Goal: Task Accomplishment & Management: Manage account settings

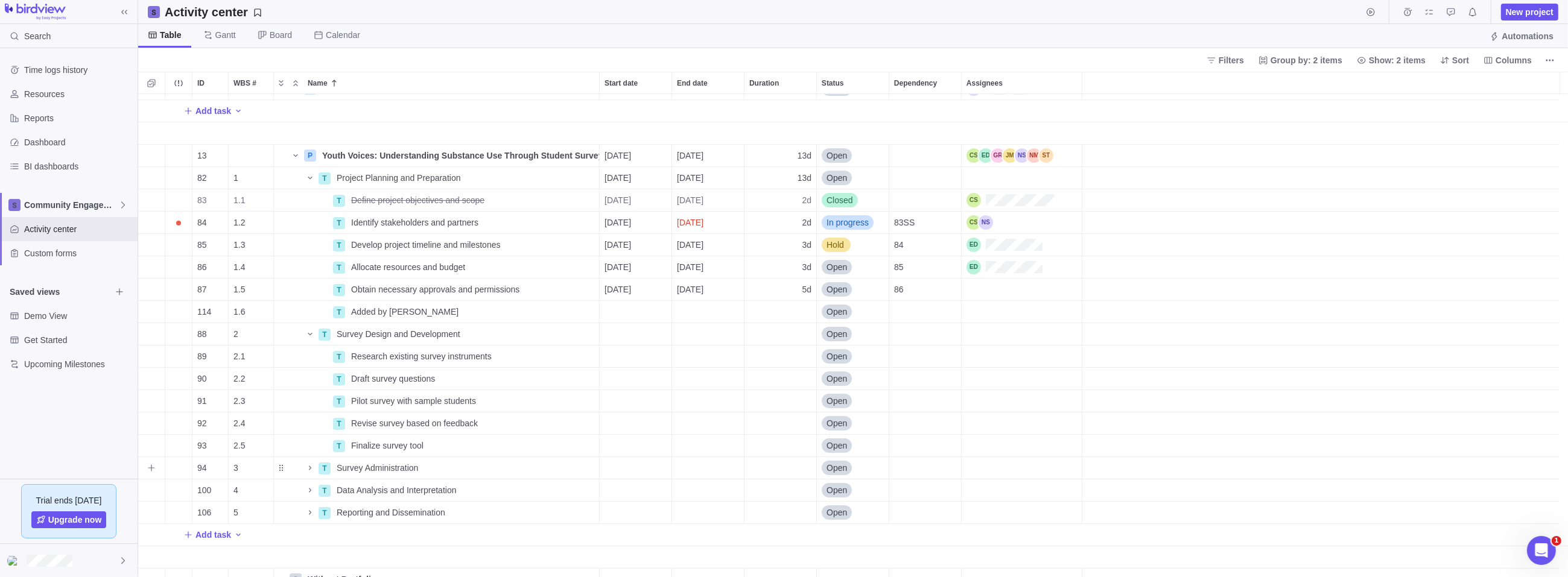
scroll to position [475, 1421]
click at [312, 176] on icon "Name" at bounding box center [310, 178] width 10 height 10
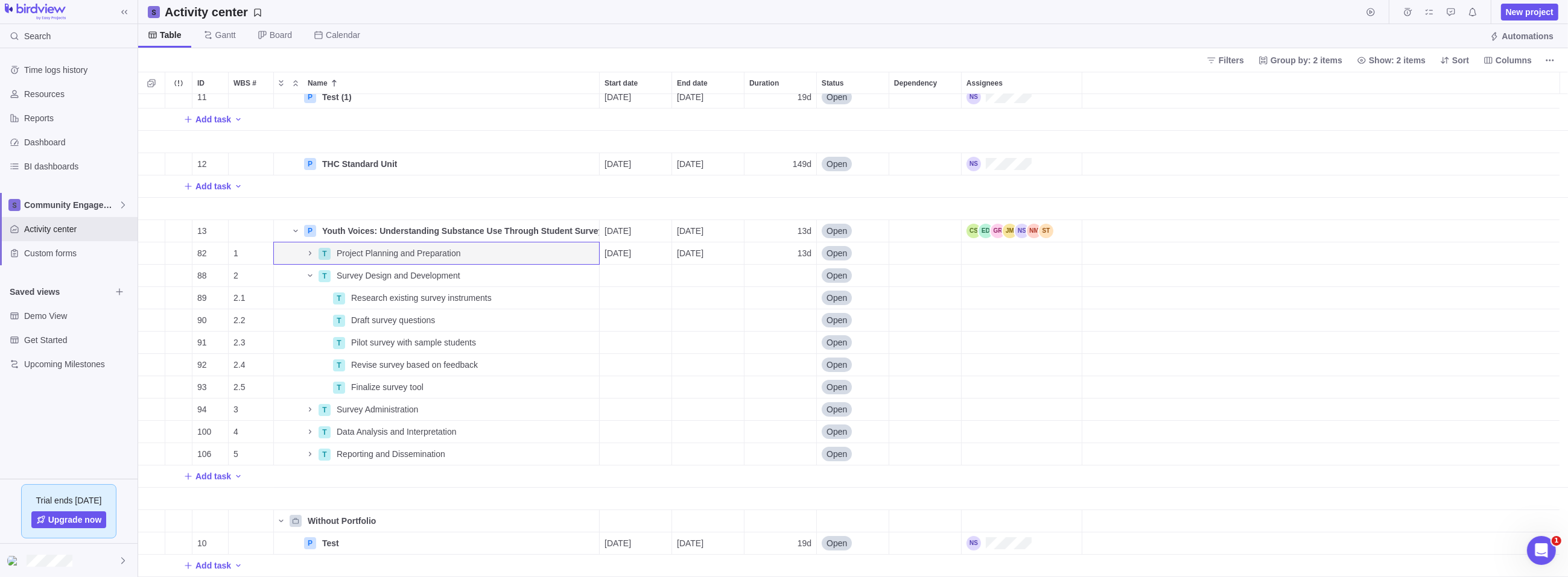
scroll to position [30, 0]
click at [309, 253] on icon "Name" at bounding box center [310, 254] width 10 height 10
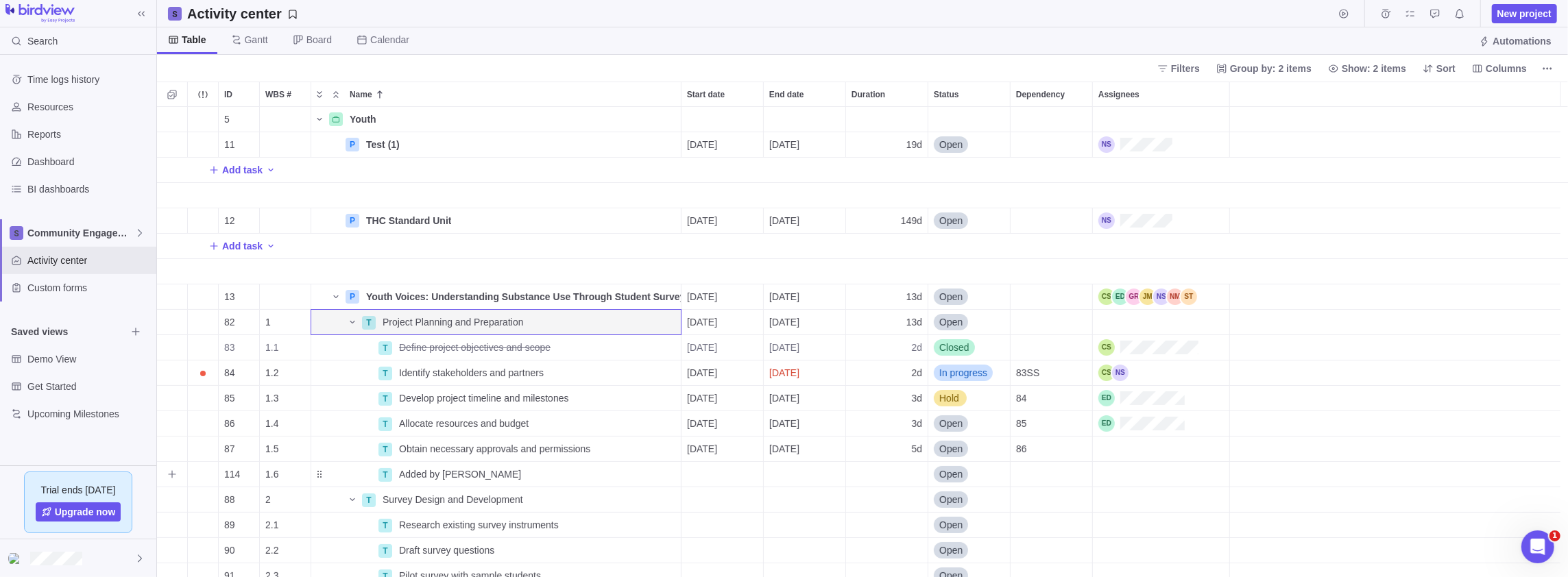
scroll to position [165, 0]
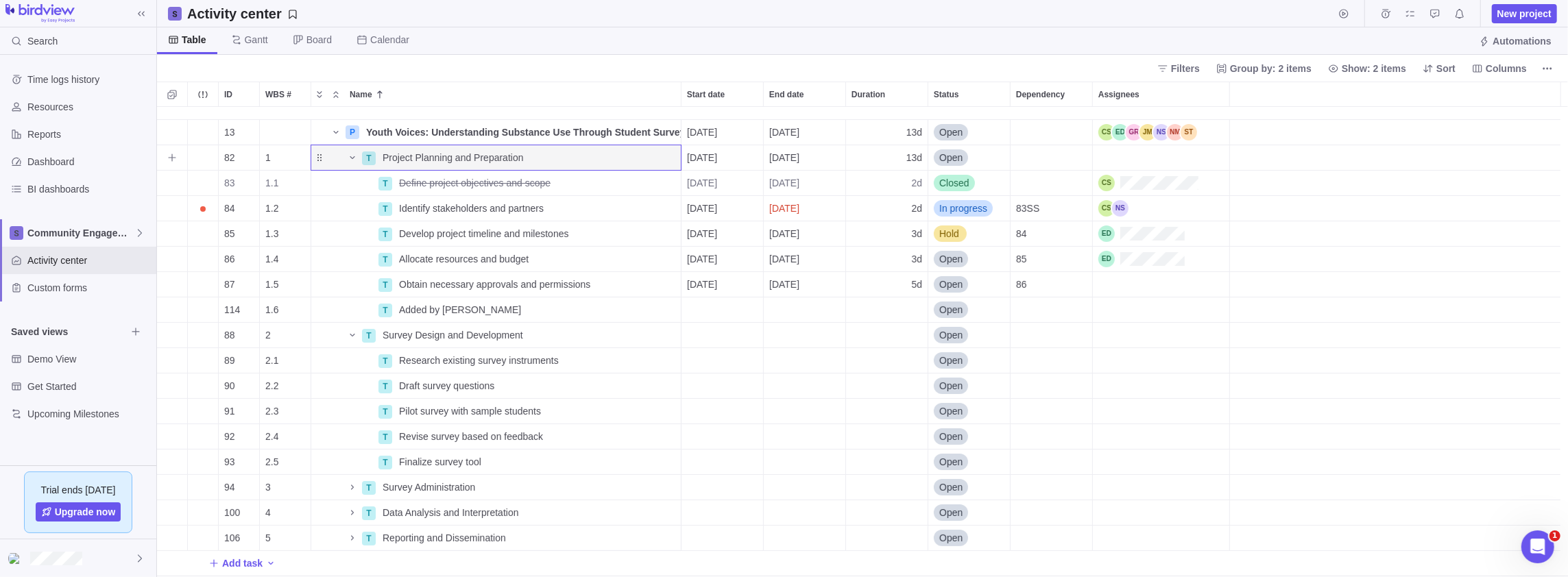
click at [352, 157] on icon "Name" at bounding box center [352, 158] width 11 height 11
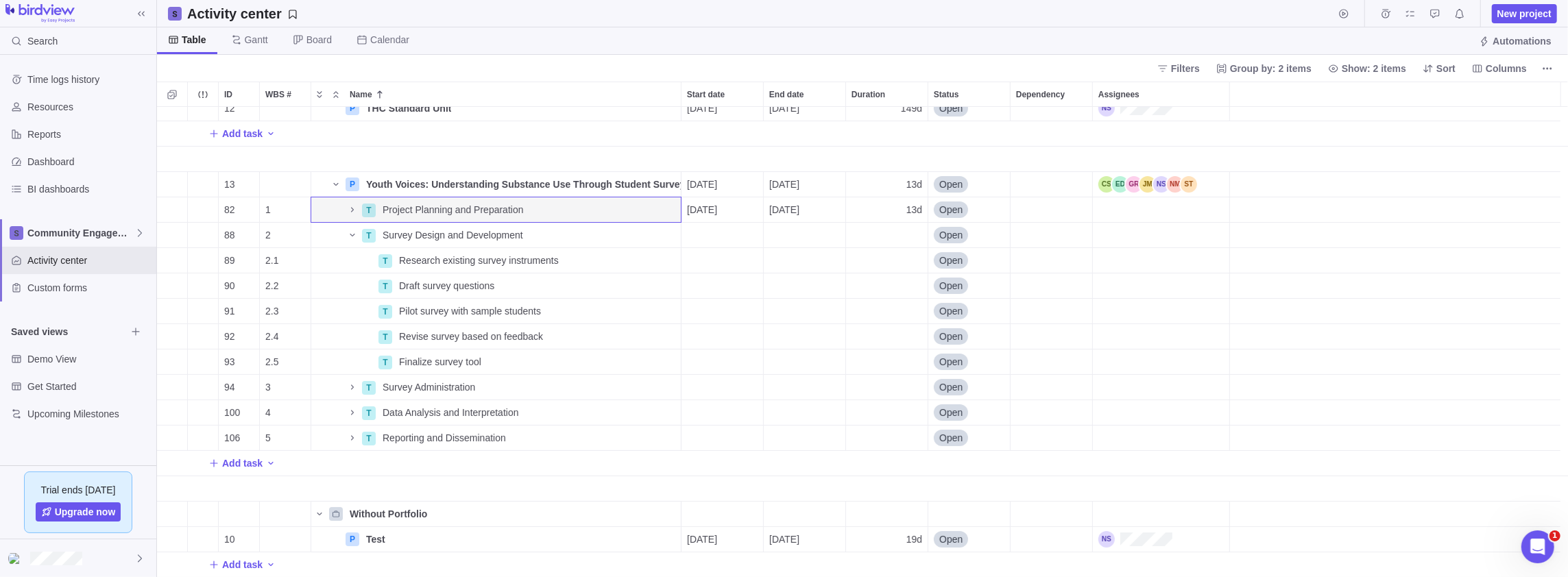
scroll to position [112, 0]
click at [351, 233] on icon "Name" at bounding box center [352, 235] width 11 height 11
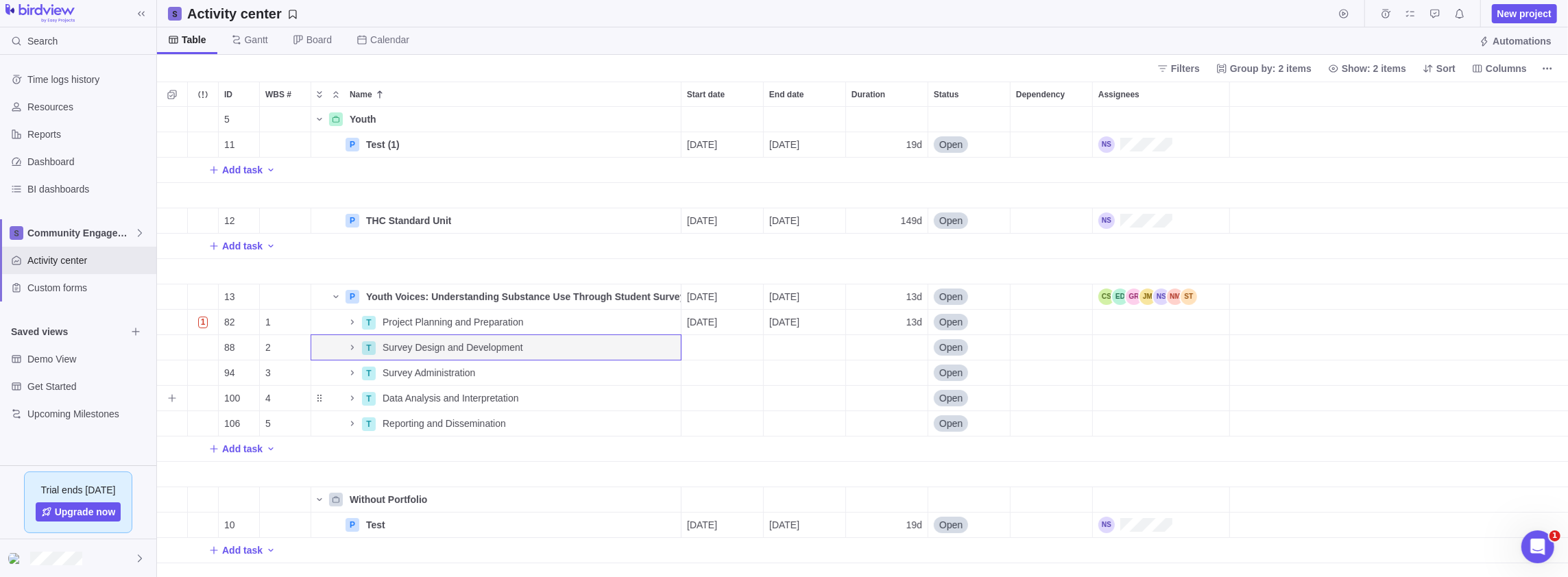
click at [352, 400] on icon "Name" at bounding box center [352, 399] width 11 height 11
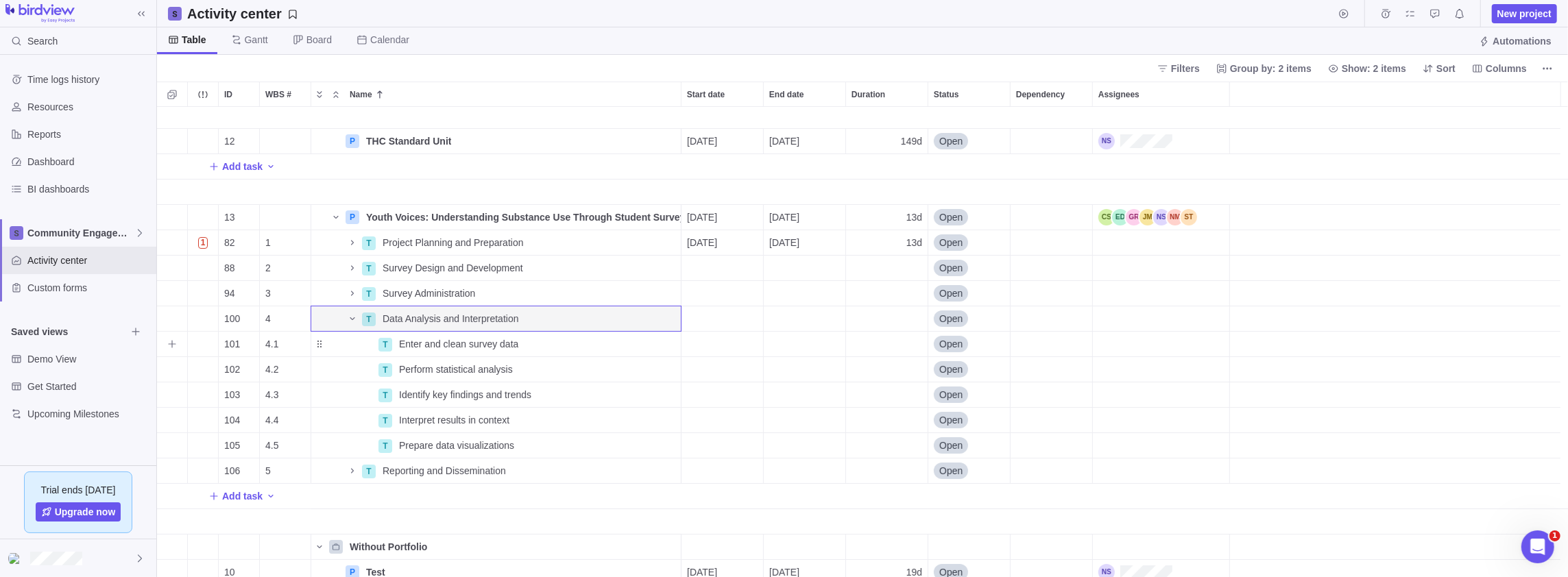
scroll to position [112, 0]
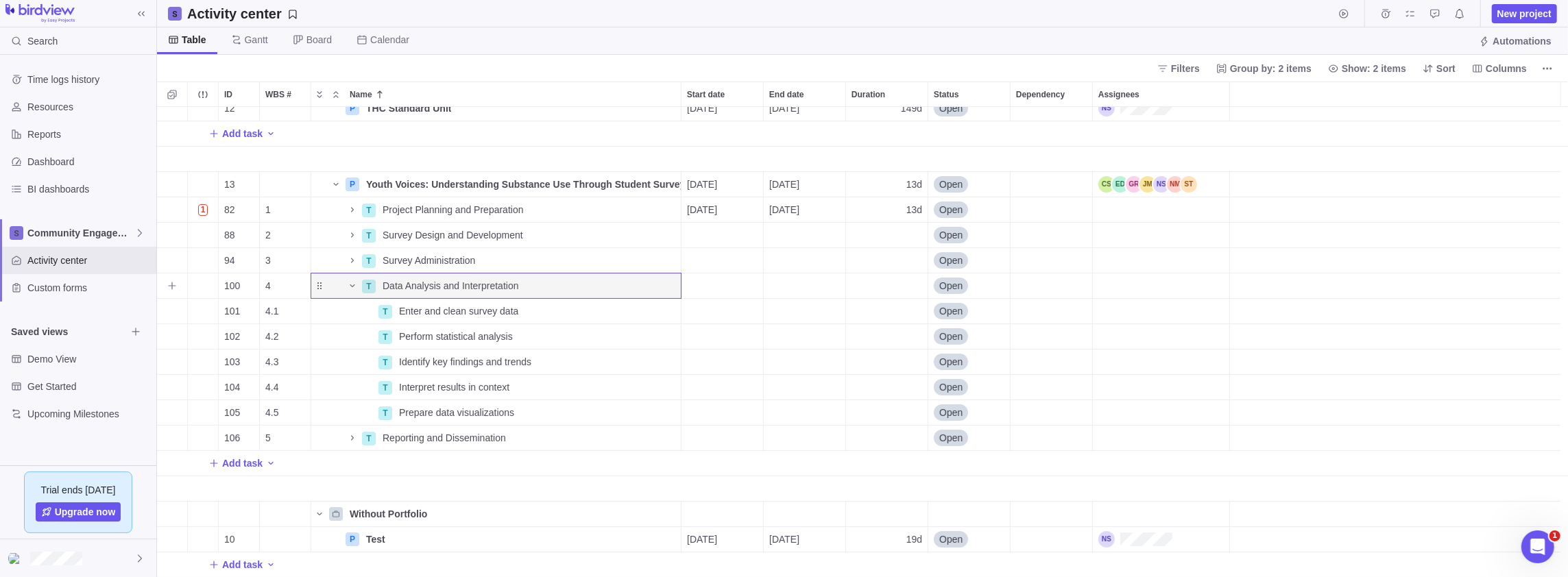
click at [349, 286] on icon "Name" at bounding box center [352, 286] width 11 height 11
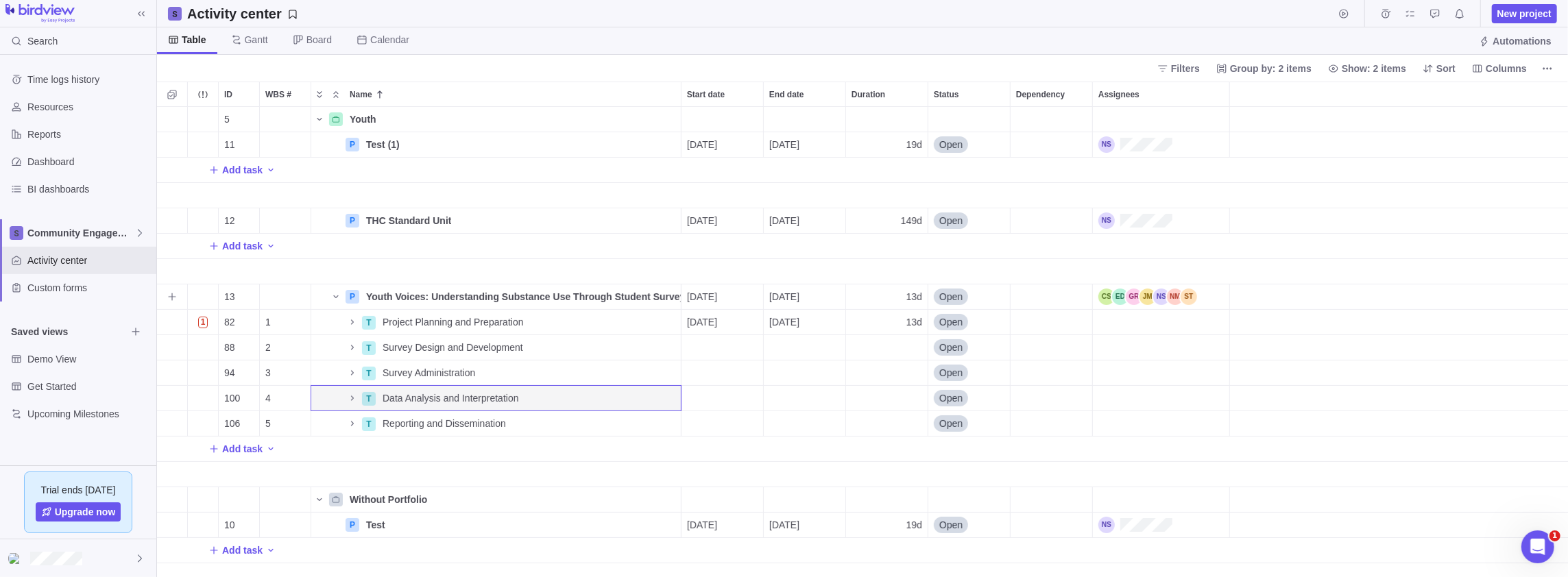
scroll to position [0, 0]
click at [352, 399] on icon "Name" at bounding box center [352, 398] width 3 height 5
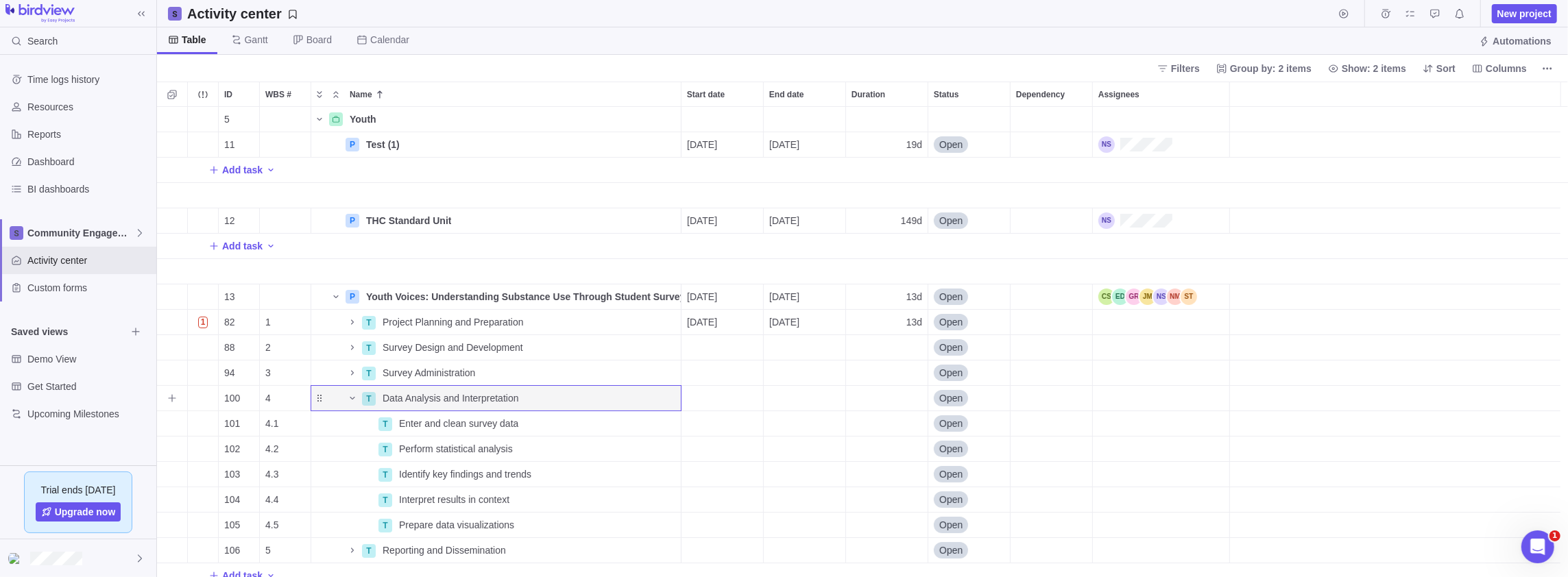
click at [352, 395] on icon "Name" at bounding box center [352, 399] width 11 height 11
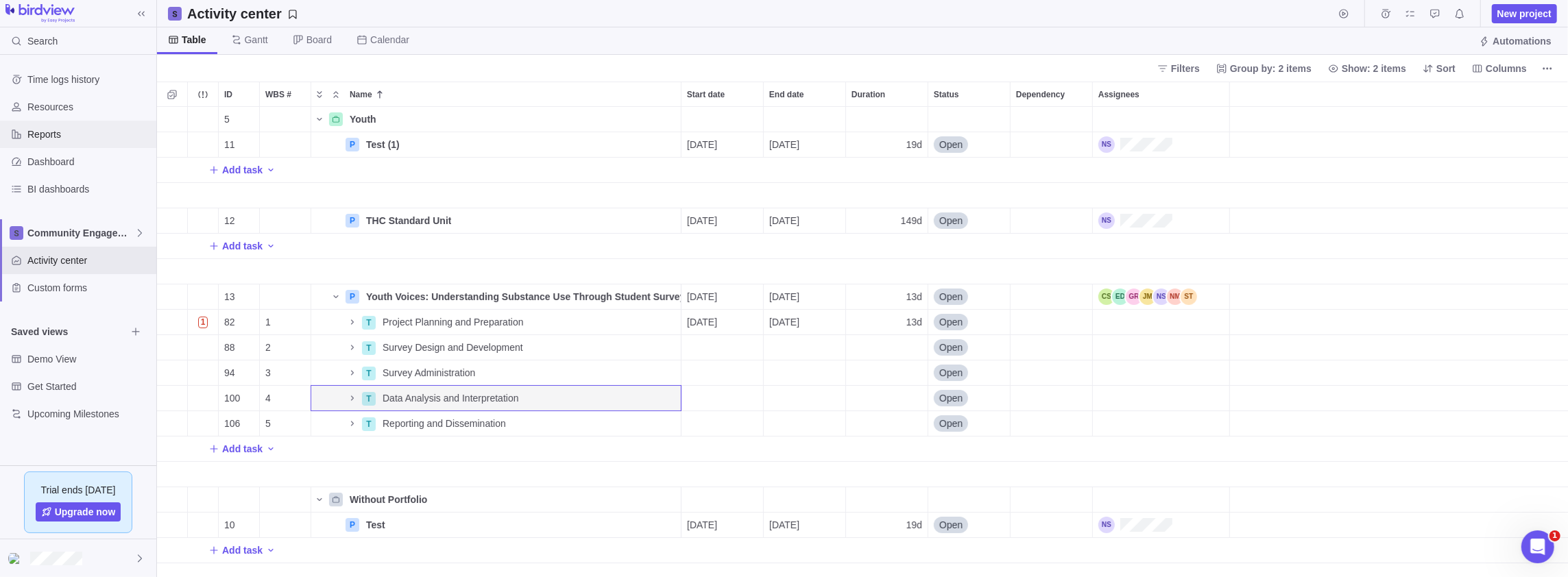
click at [60, 138] on span "Reports" at bounding box center [89, 134] width 123 height 14
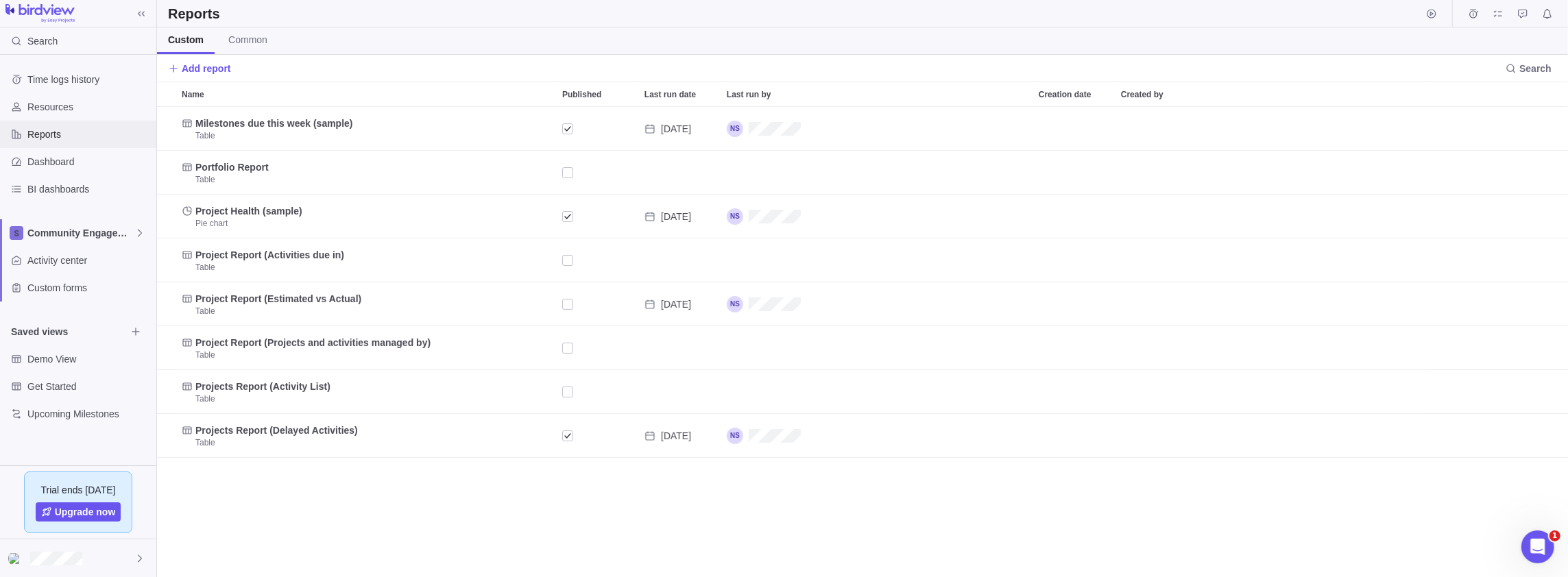
scroll to position [462, 1403]
click at [75, 264] on span "Activity center" at bounding box center [89, 261] width 123 height 14
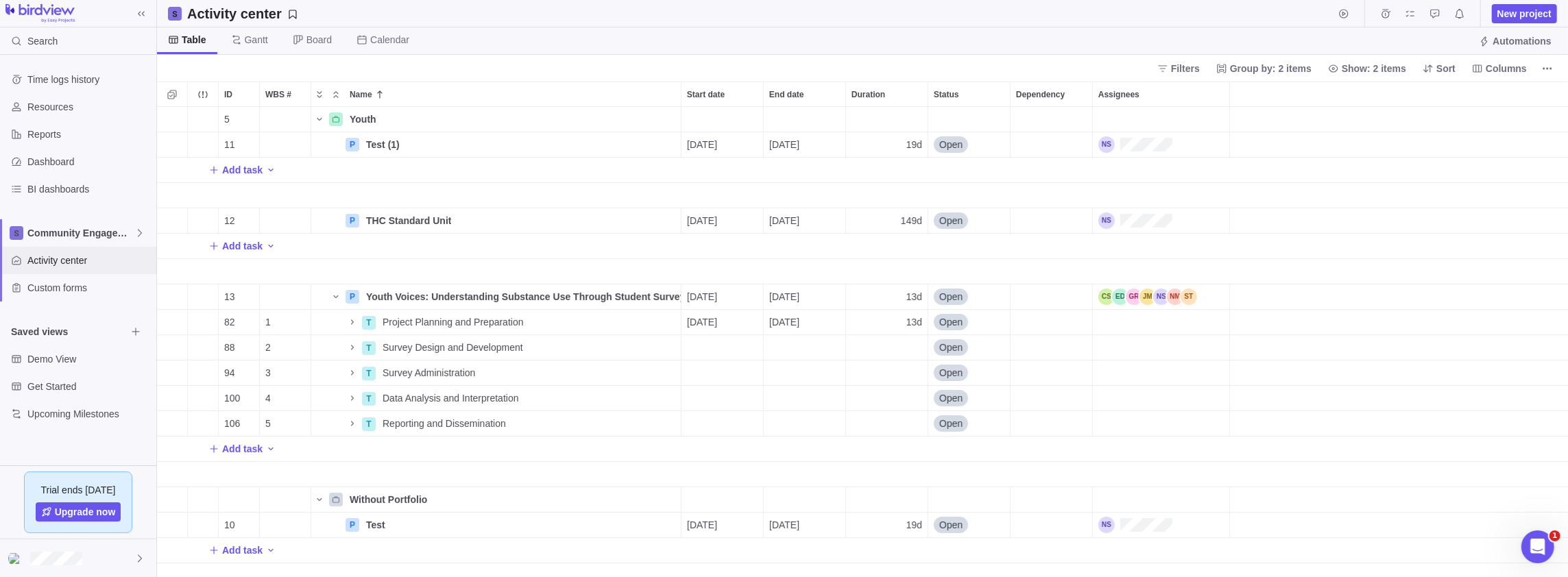
scroll to position [462, 1403]
click at [352, 400] on icon "Name" at bounding box center [352, 399] width 11 height 11
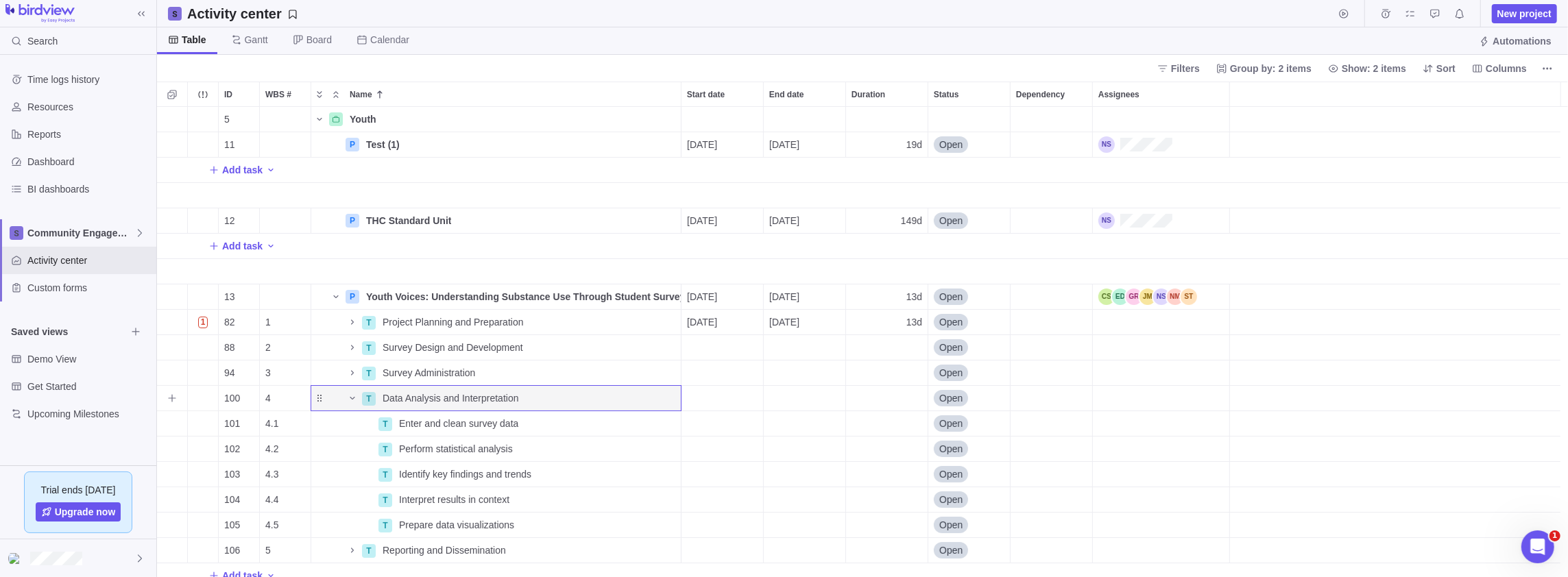
click at [352, 400] on icon "Name" at bounding box center [352, 399] width 11 height 11
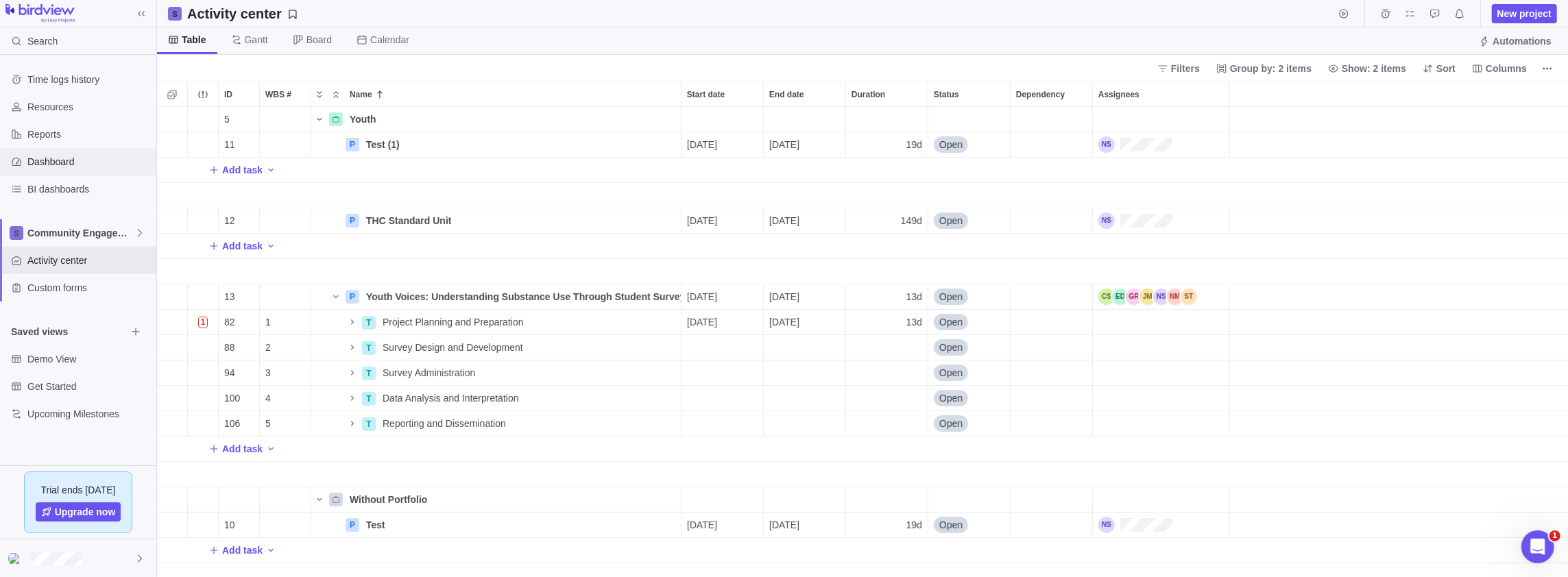
click at [73, 161] on span "Dashboard" at bounding box center [89, 162] width 123 height 14
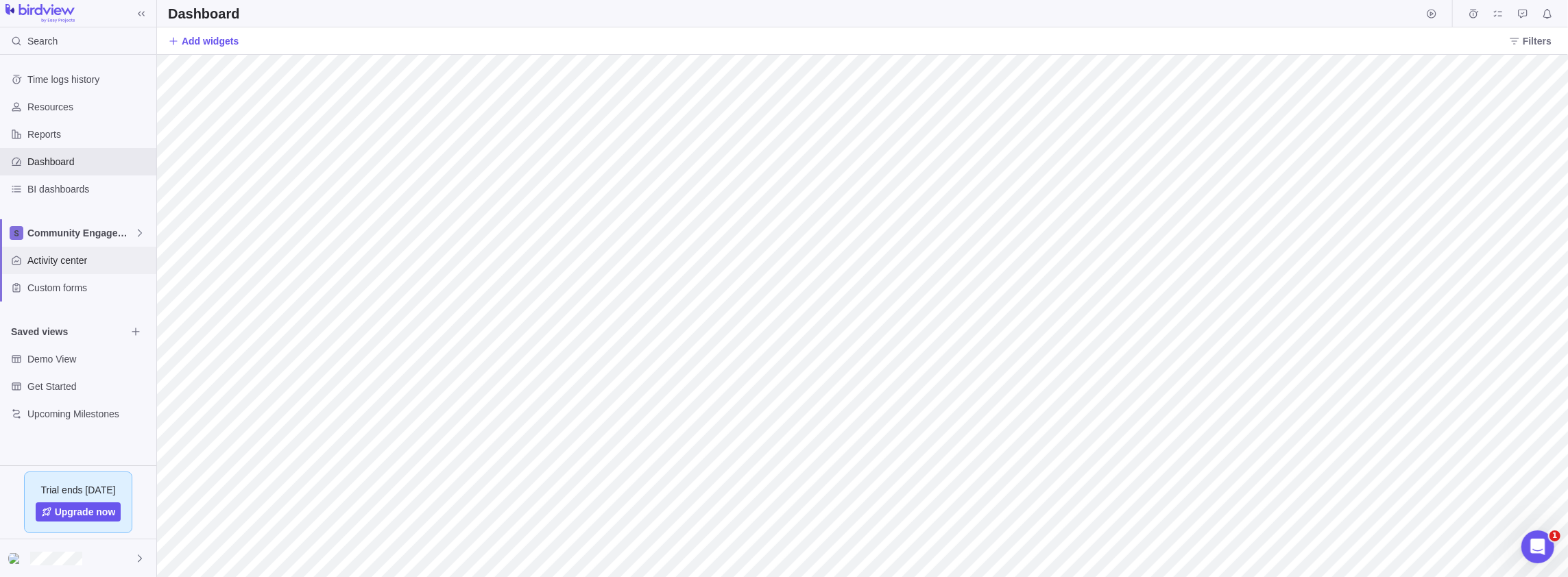
click at [56, 269] on div "Activity center" at bounding box center [78, 261] width 156 height 28
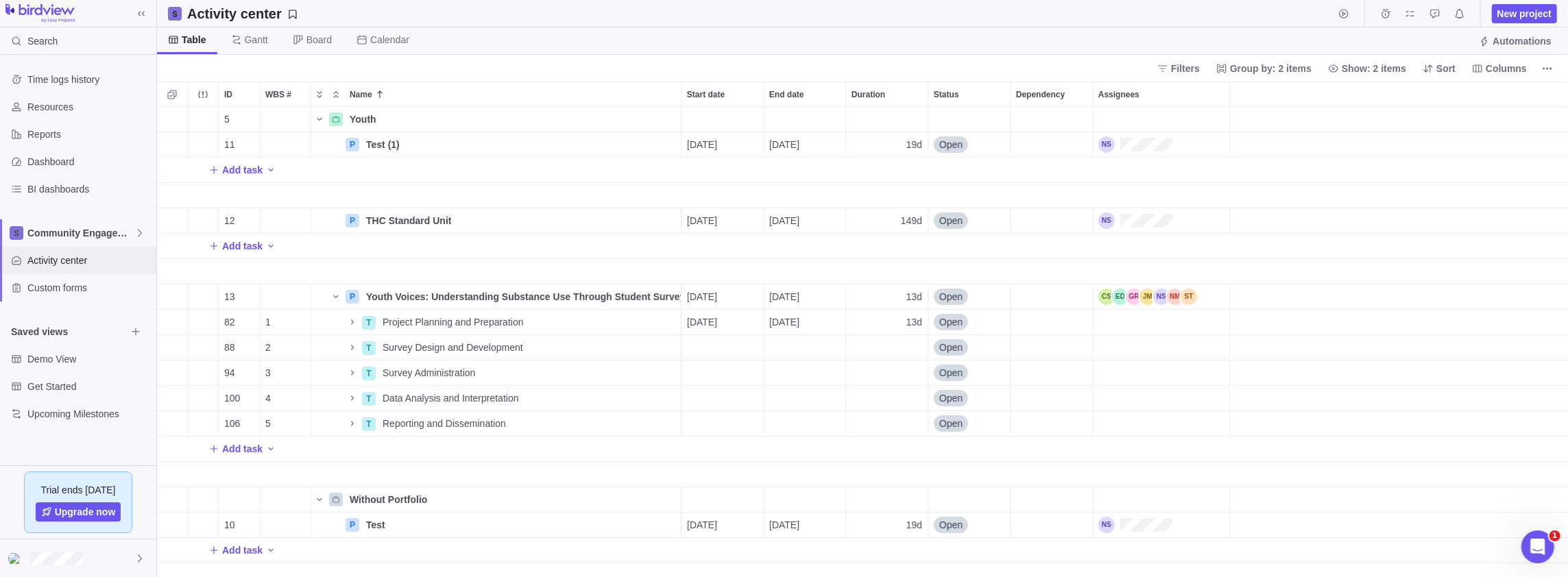
scroll to position [462, 1403]
click at [347, 322] on icon "Name" at bounding box center [352, 322] width 11 height 11
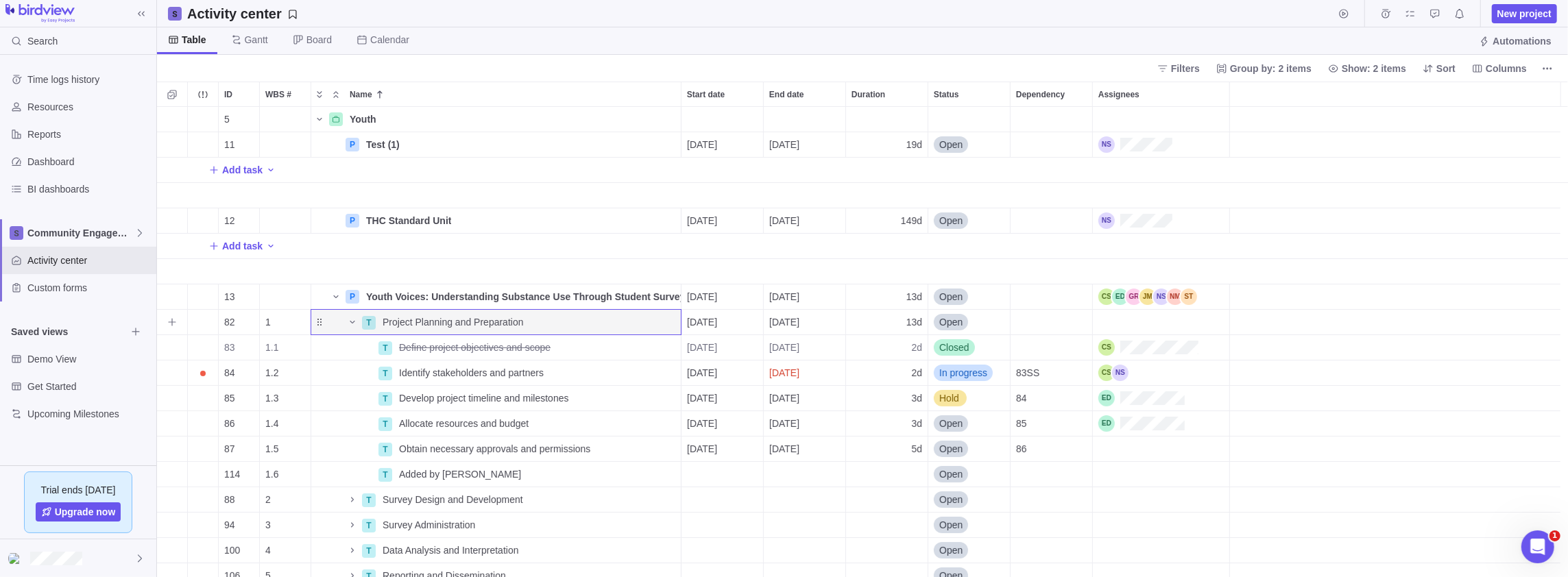
click at [354, 322] on icon "Name" at bounding box center [352, 322] width 11 height 11
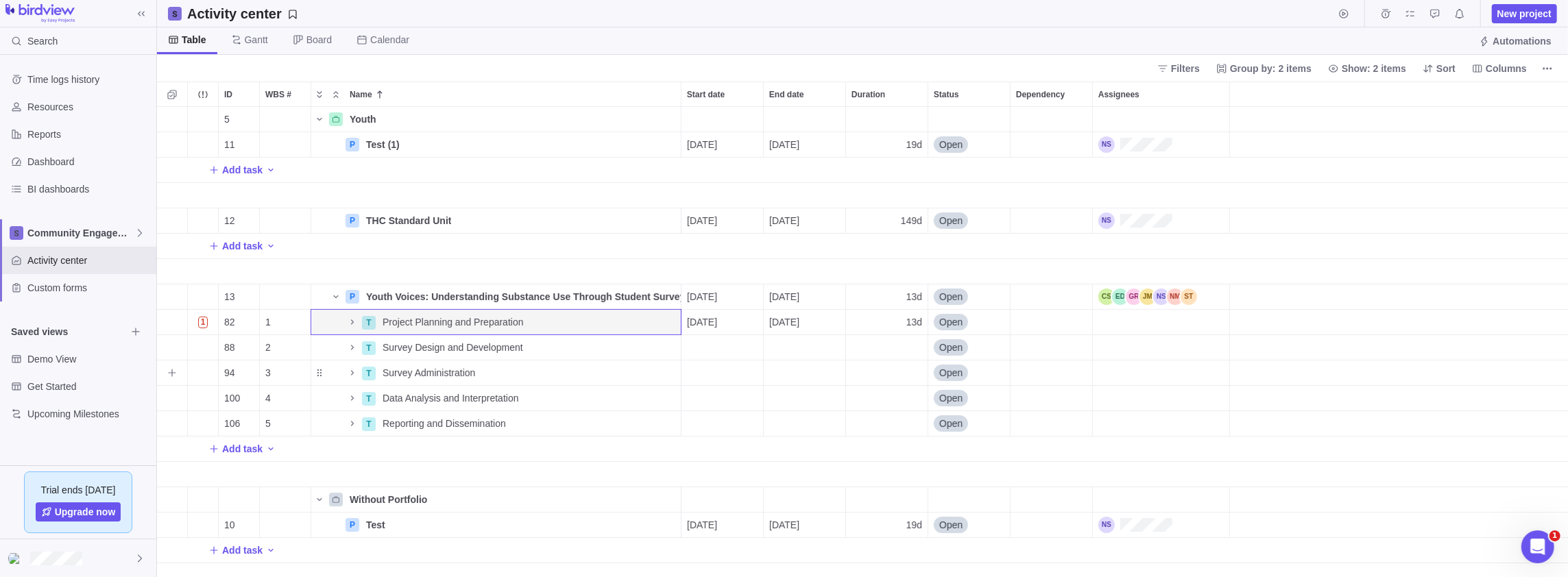
click at [444, 374] on span "Survey Administration" at bounding box center [429, 373] width 93 height 14
type input "Production"
click at [353, 375] on icon "Name" at bounding box center [352, 373] width 11 height 11
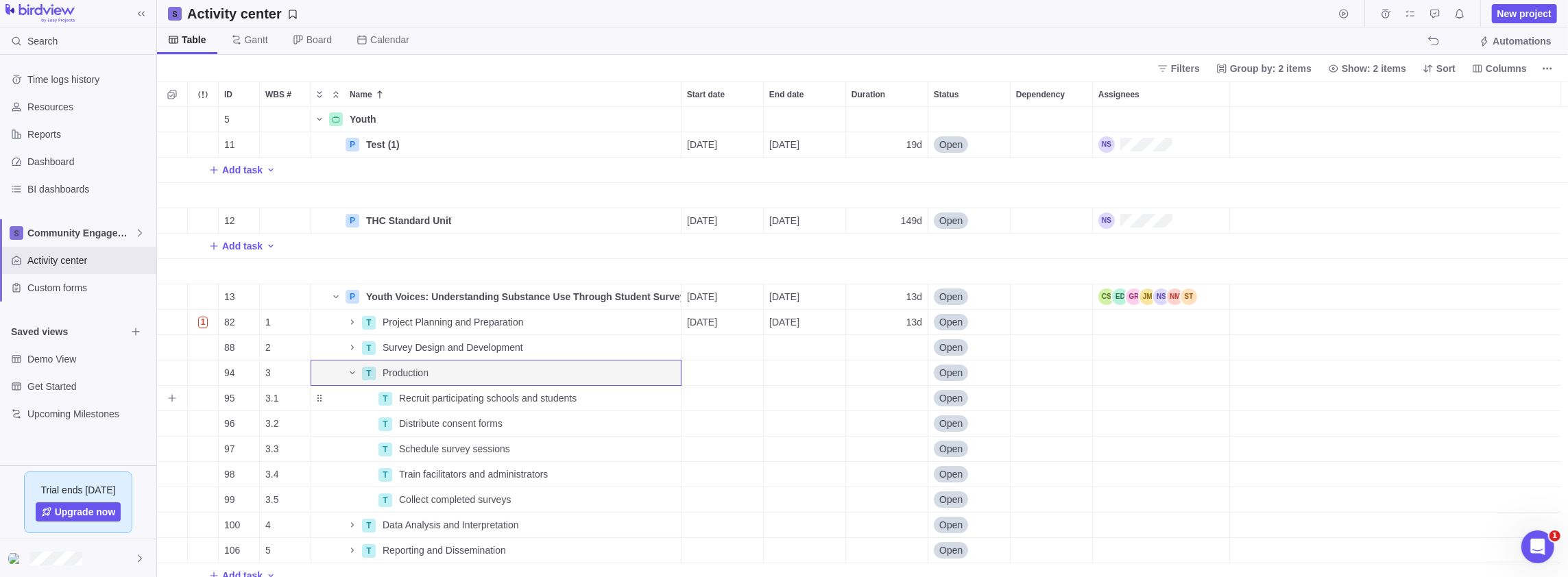
click at [437, 396] on span "Recruit participating schools and students" at bounding box center [488, 399] width 178 height 14
type input "Editing"
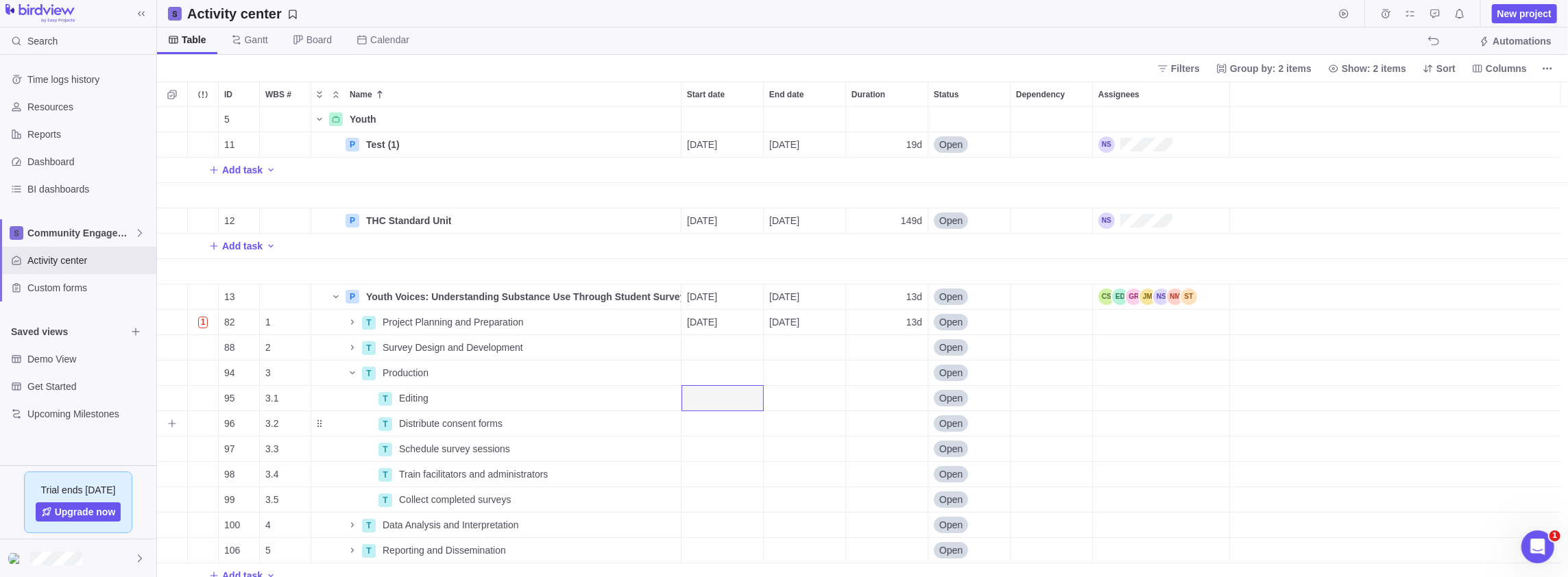
click at [472, 423] on span "Distribute consent forms" at bounding box center [451, 423] width 104 height 14
type input "translation"
type input "Design"
type input "Translation"
type input "Review"
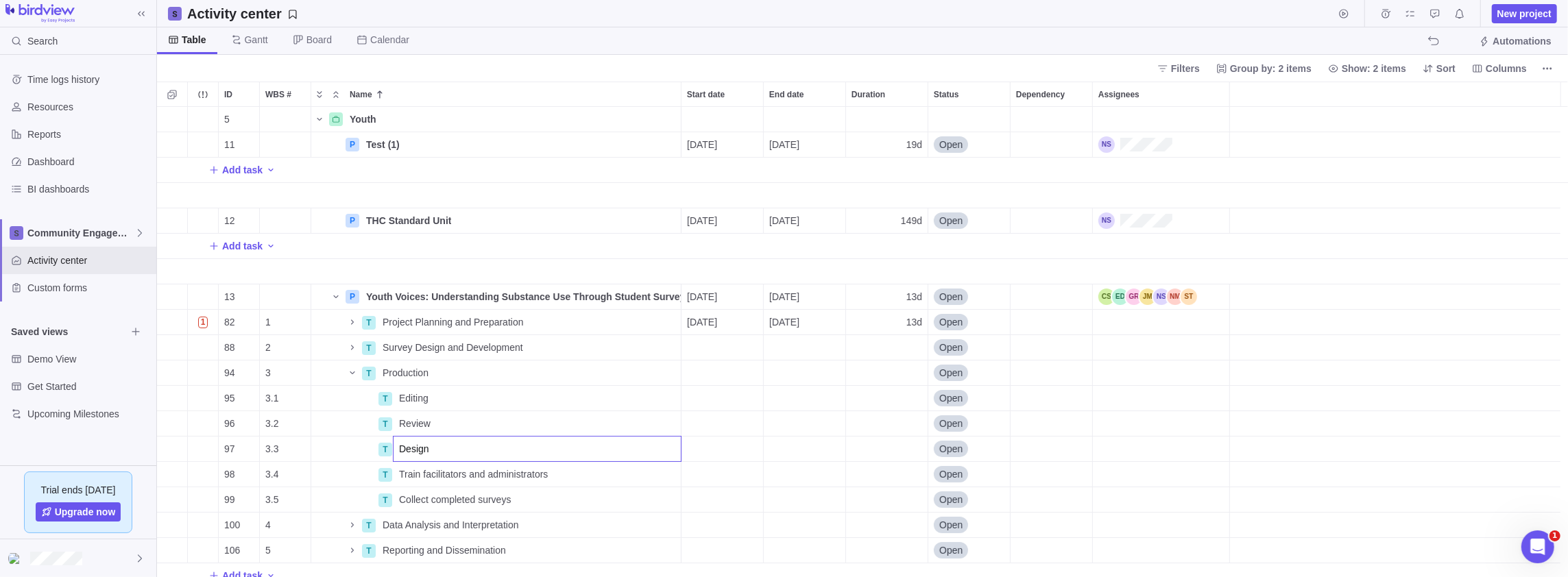
type input "Design"
type input "Review"
type input "Translation"
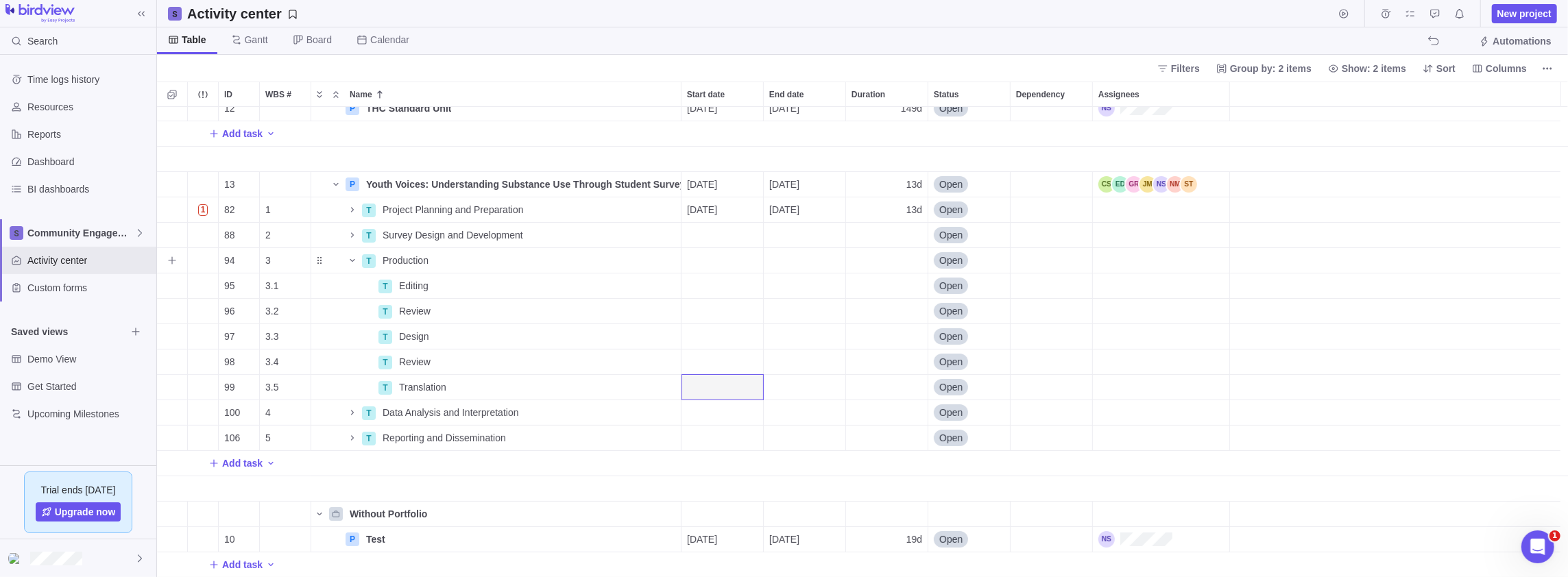
click at [355, 260] on icon "Name" at bounding box center [352, 261] width 11 height 11
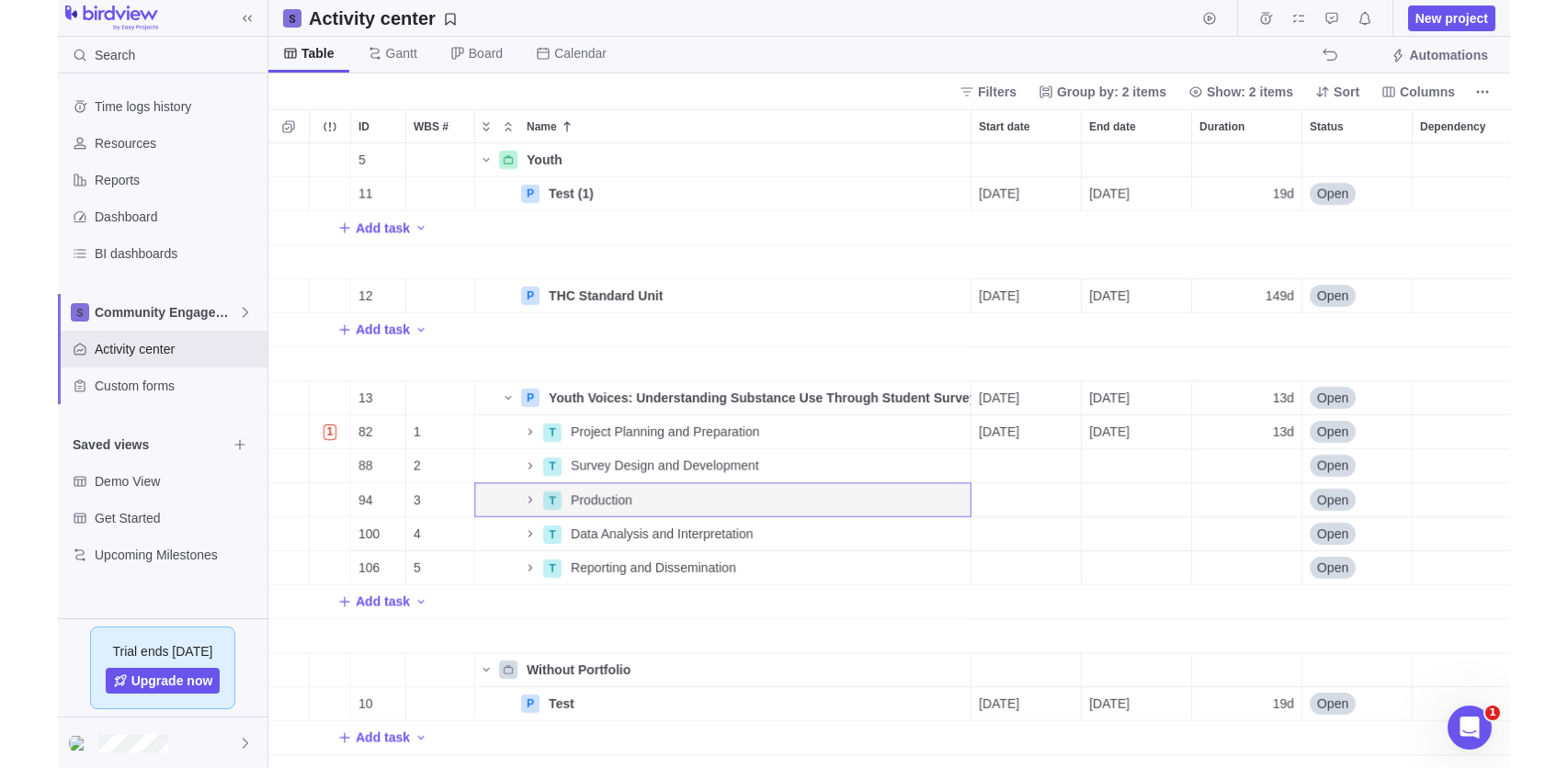
scroll to position [614, 1346]
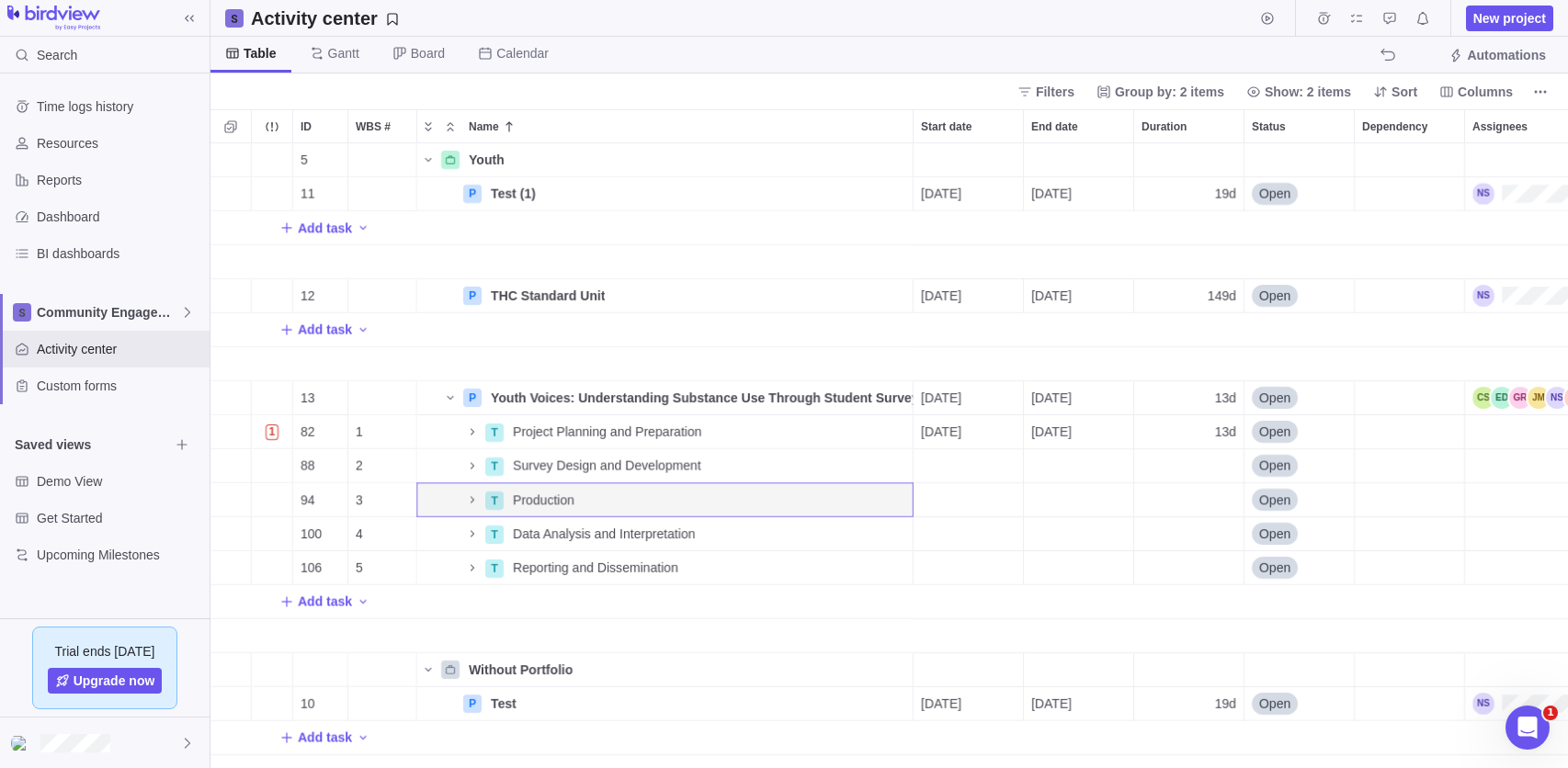
click at [61, 18] on img at bounding box center [54, 19] width 93 height 26
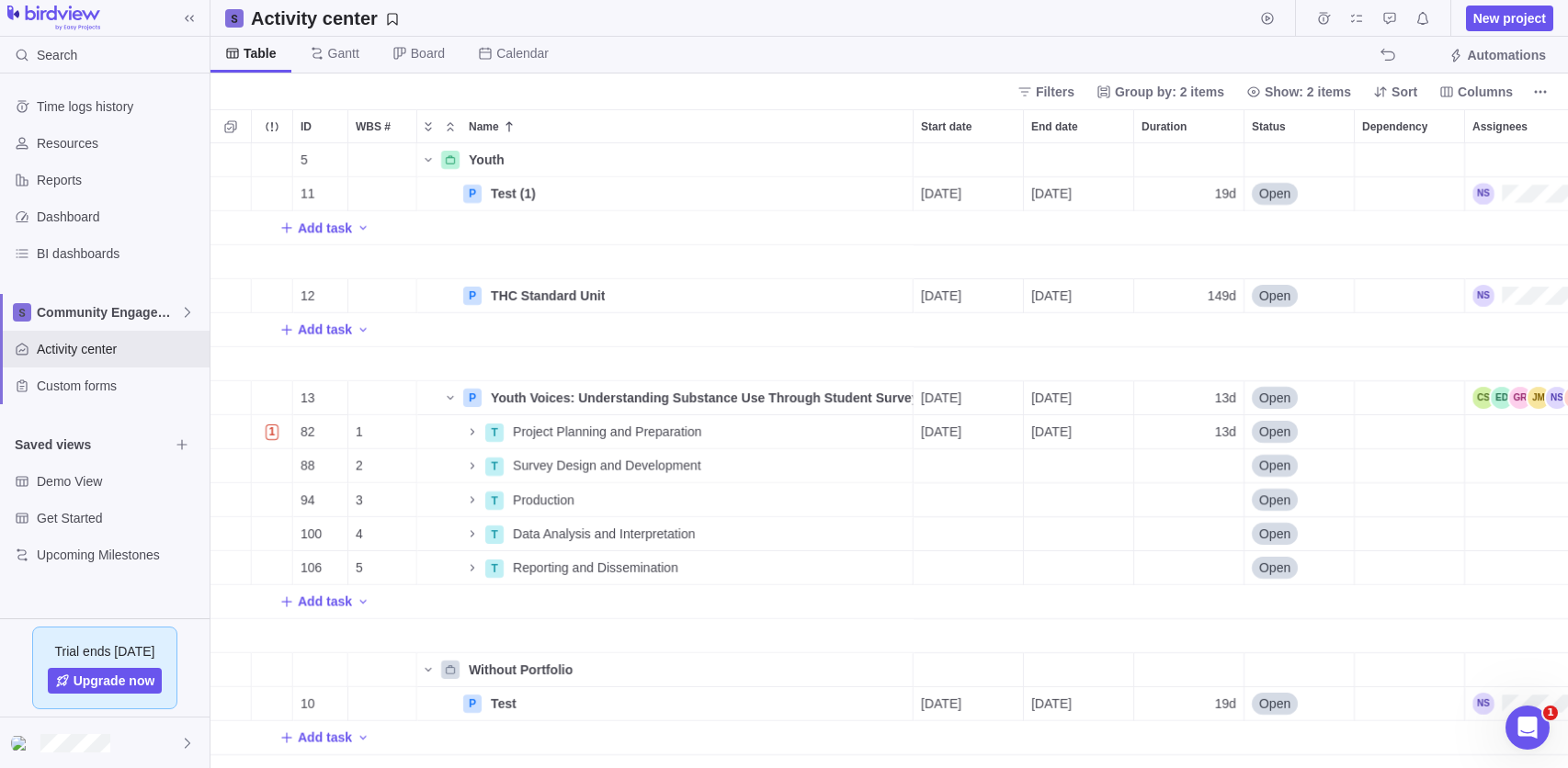
click at [29, 16] on img at bounding box center [54, 19] width 93 height 26
click at [59, 14] on img at bounding box center [54, 19] width 93 height 26
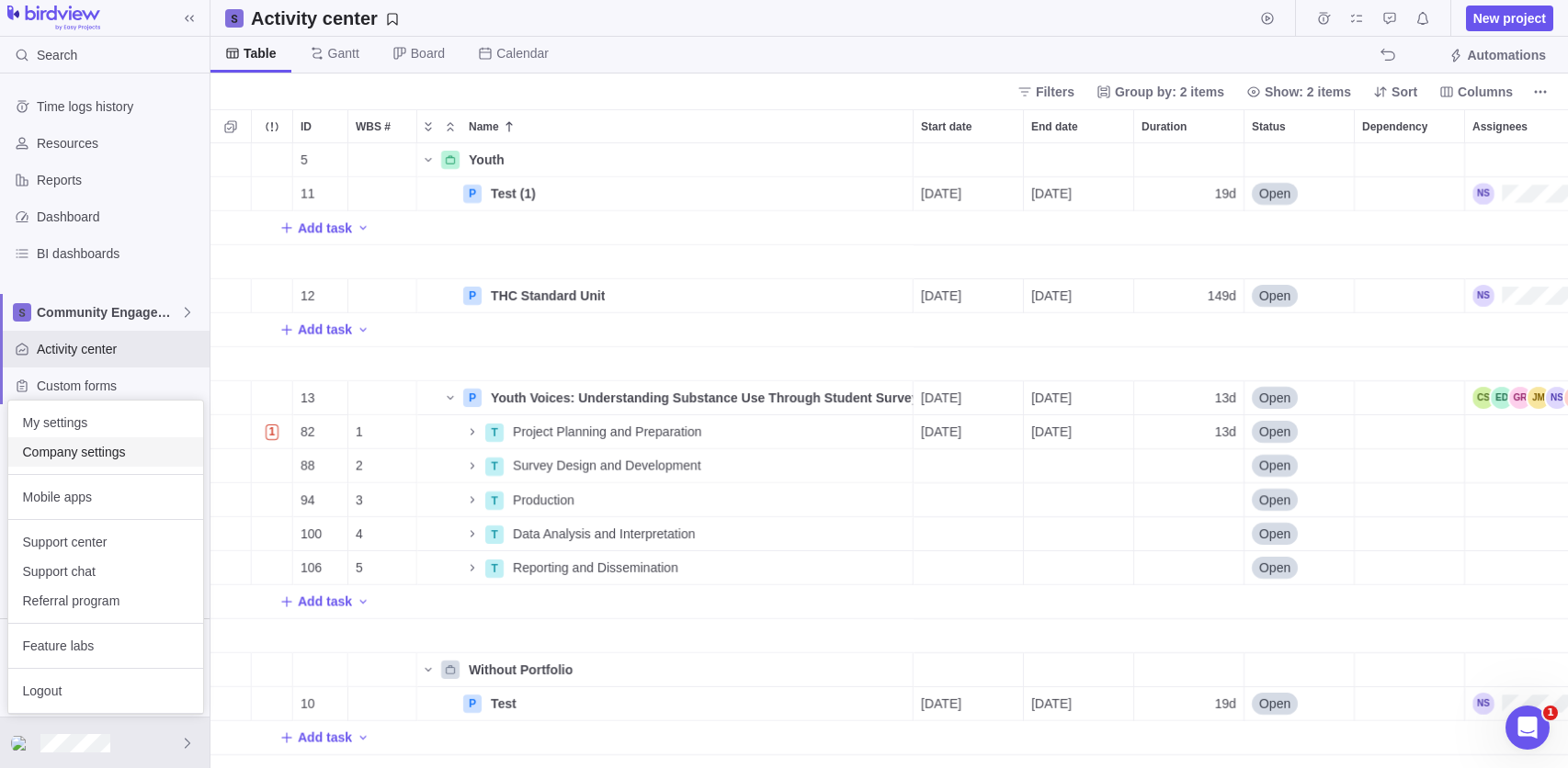
click at [112, 455] on span "Company settings" at bounding box center [106, 453] width 165 height 19
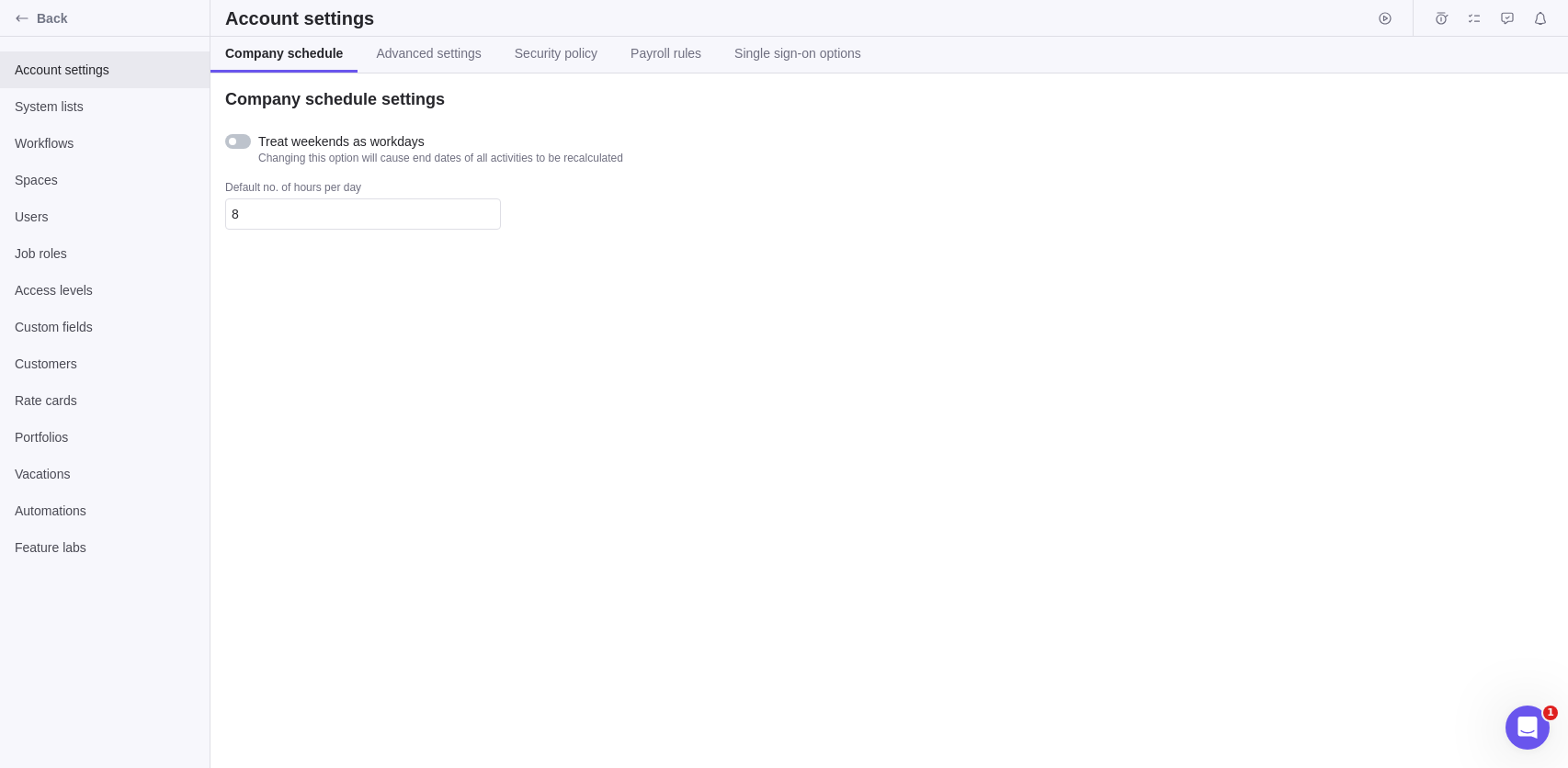
click at [434, 70] on link "Advanced settings" at bounding box center [428, 55] width 135 height 36
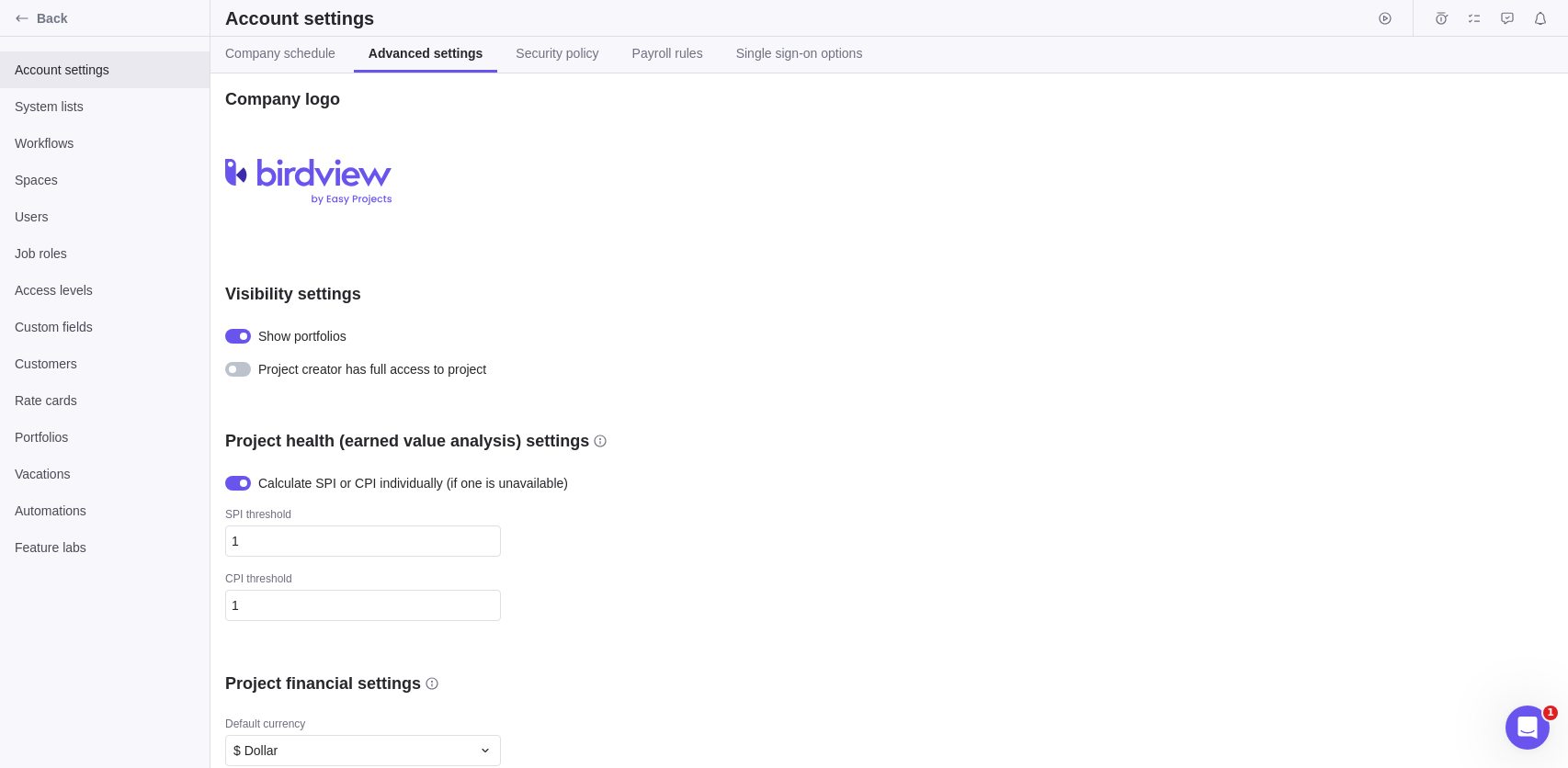
click at [533, 47] on span "Security policy" at bounding box center [557, 54] width 83 height 19
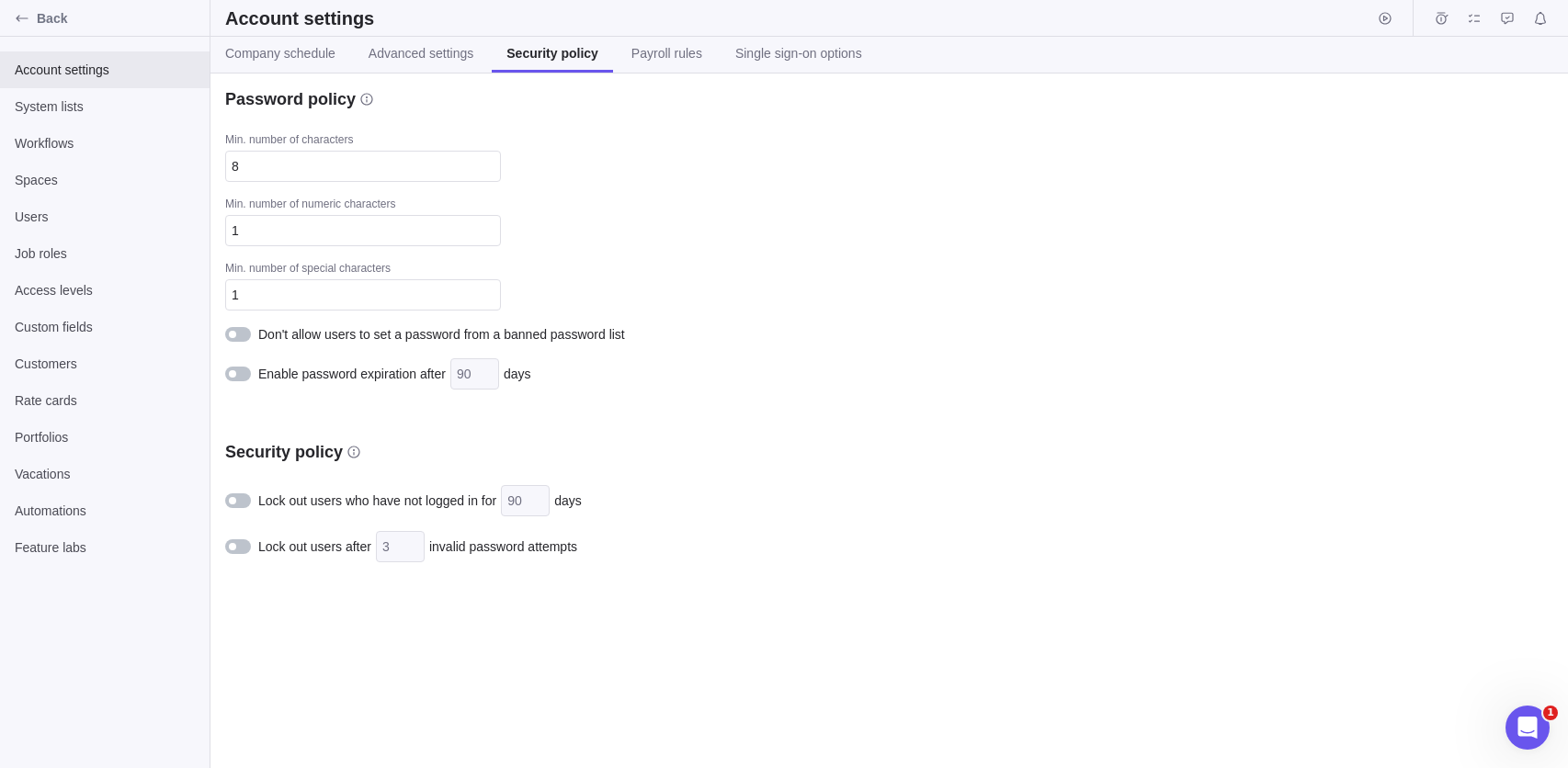
click at [617, 49] on link "Payroll rules" at bounding box center [667, 55] width 100 height 36
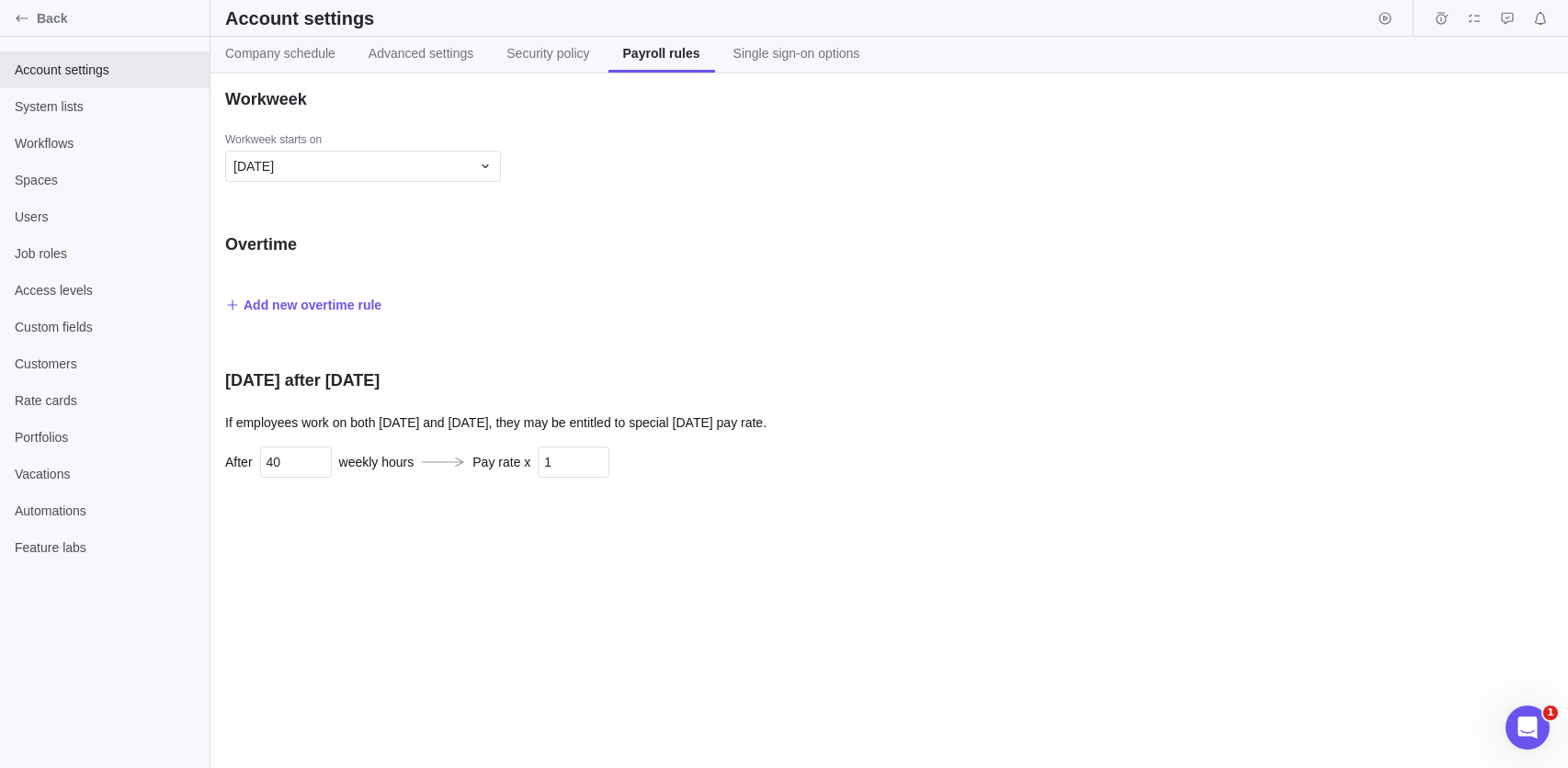
click at [756, 50] on span "Single sign-on options" at bounding box center [797, 54] width 127 height 19
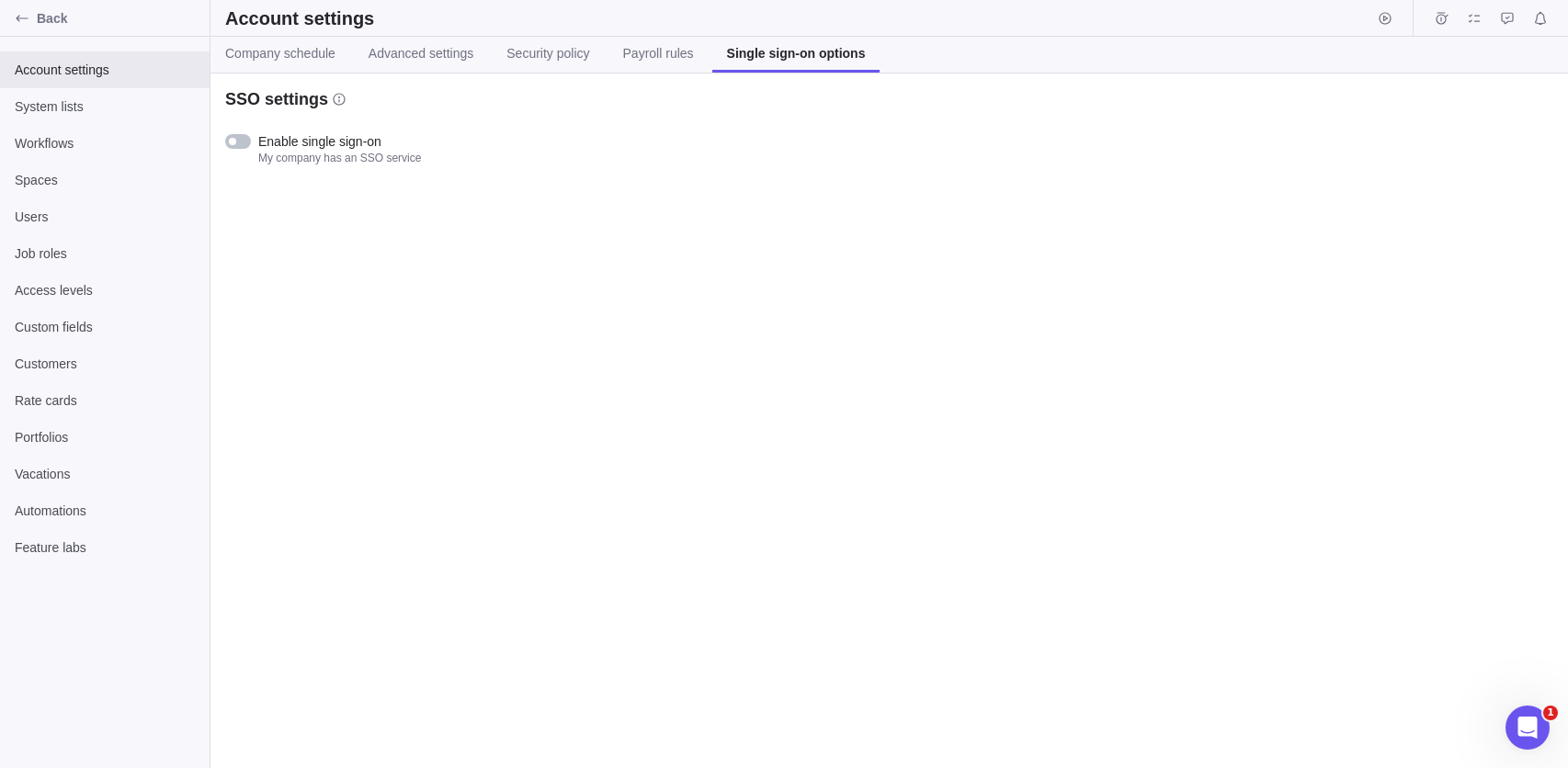
click at [290, 47] on span "Company schedule" at bounding box center [280, 54] width 110 height 19
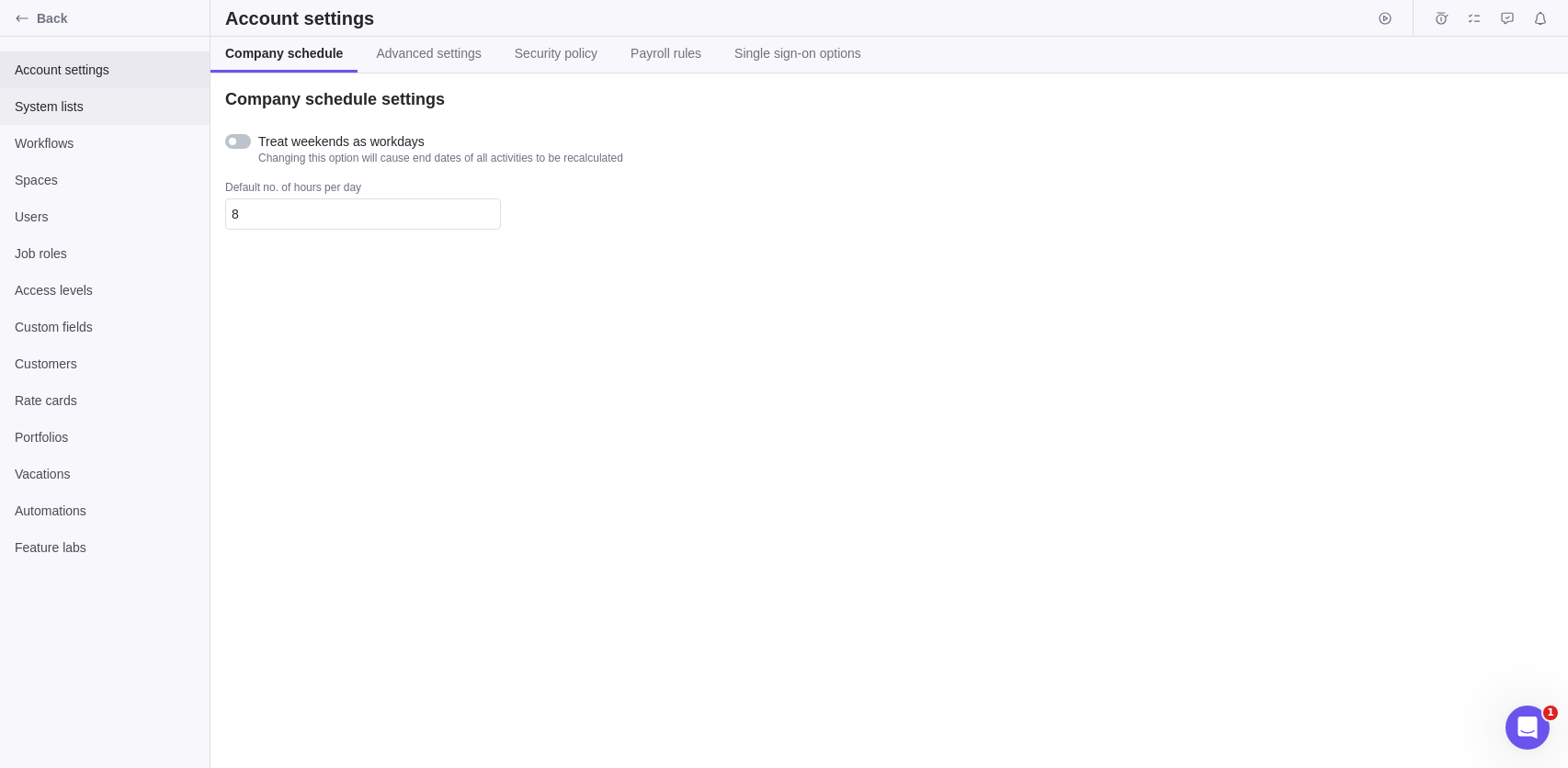
click at [78, 112] on span "System lists" at bounding box center [105, 107] width 180 height 19
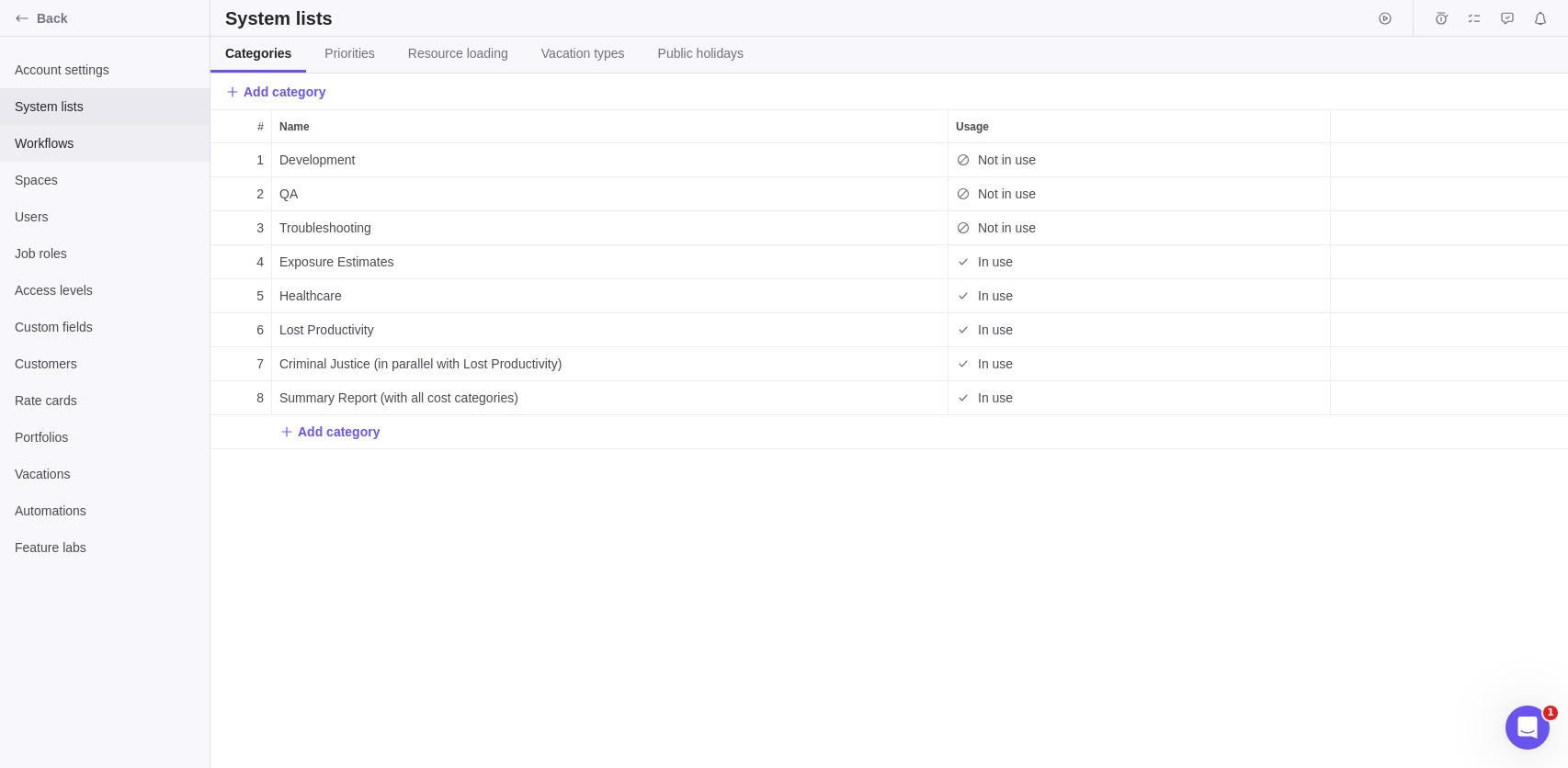
scroll to position [614, 1346]
click at [53, 144] on span "Workflows" at bounding box center [105, 144] width 180 height 19
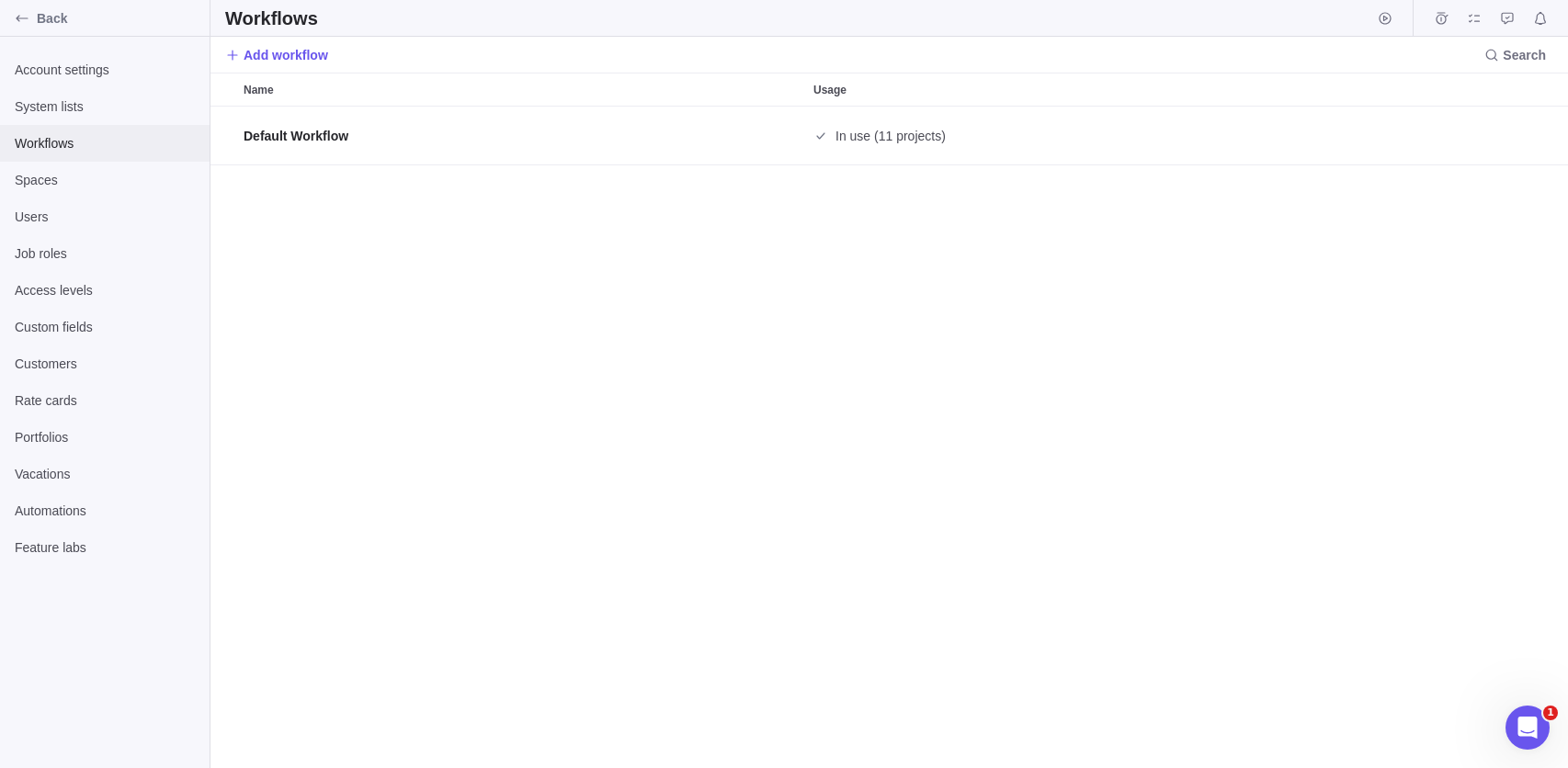
scroll to position [650, 1346]
click at [49, 175] on span "Spaces" at bounding box center [105, 180] width 180 height 19
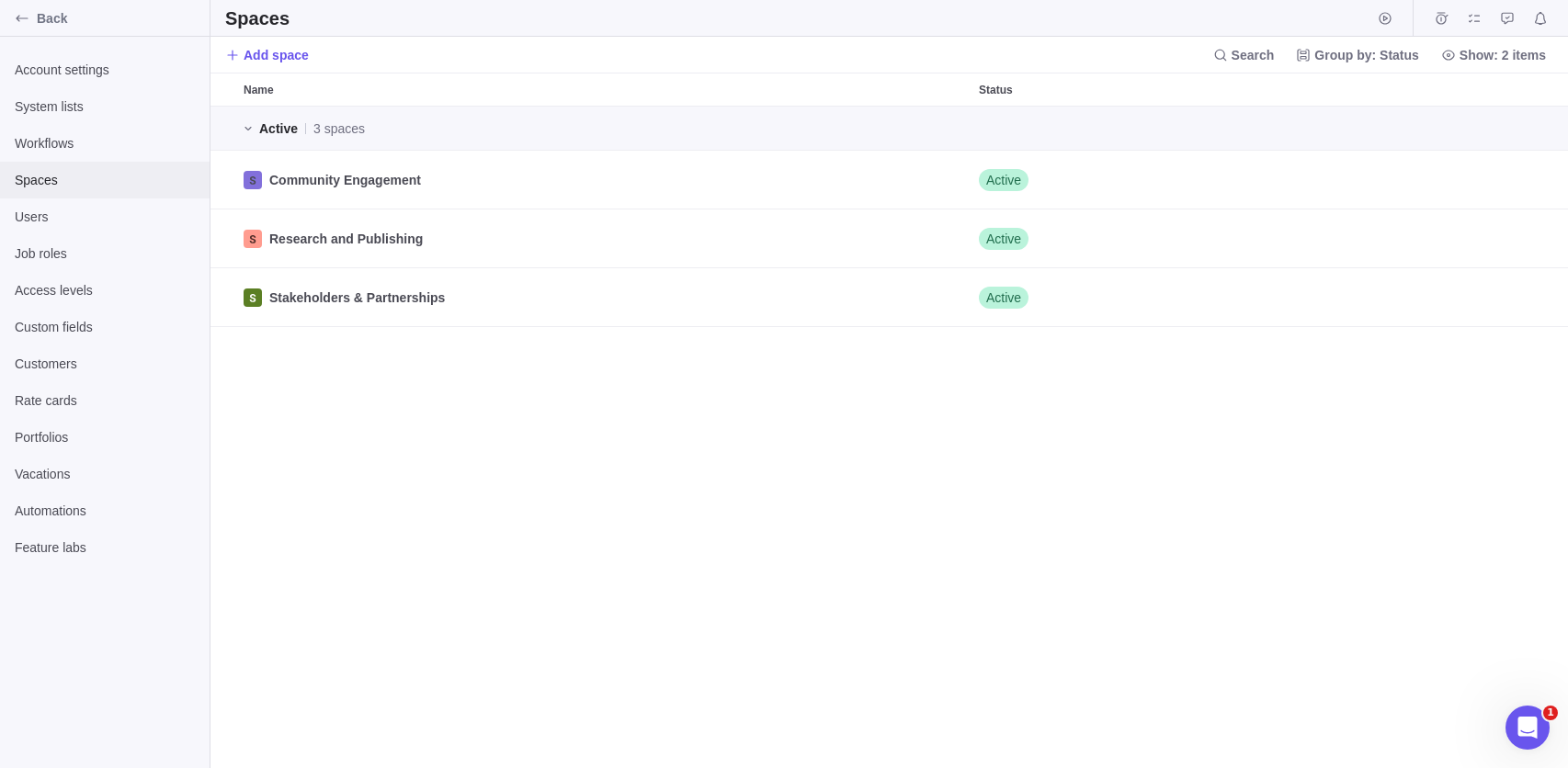
scroll to position [650, 1346]
click at [55, 224] on span "Users" at bounding box center [105, 217] width 180 height 19
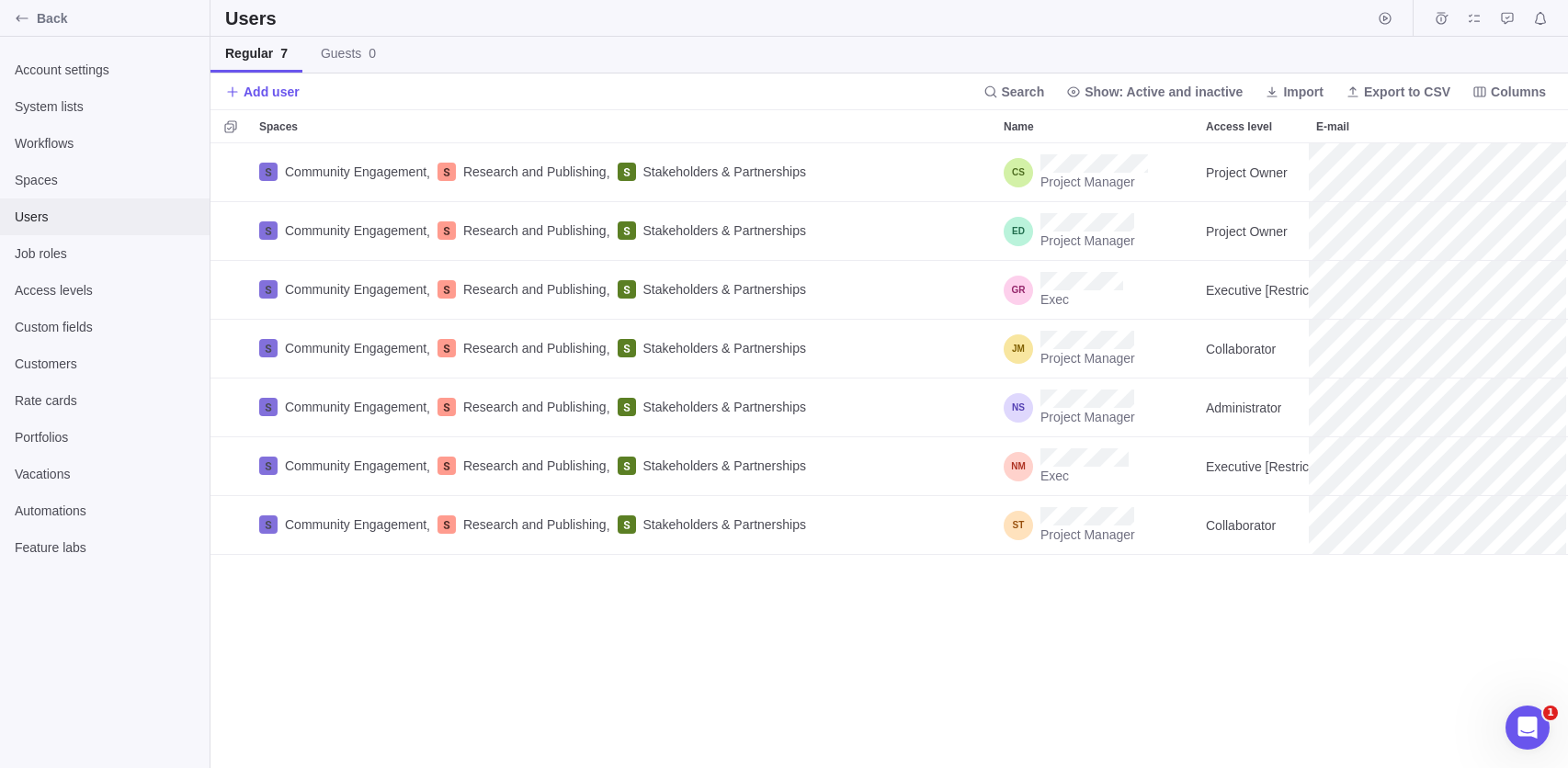
scroll to position [614, 1346]
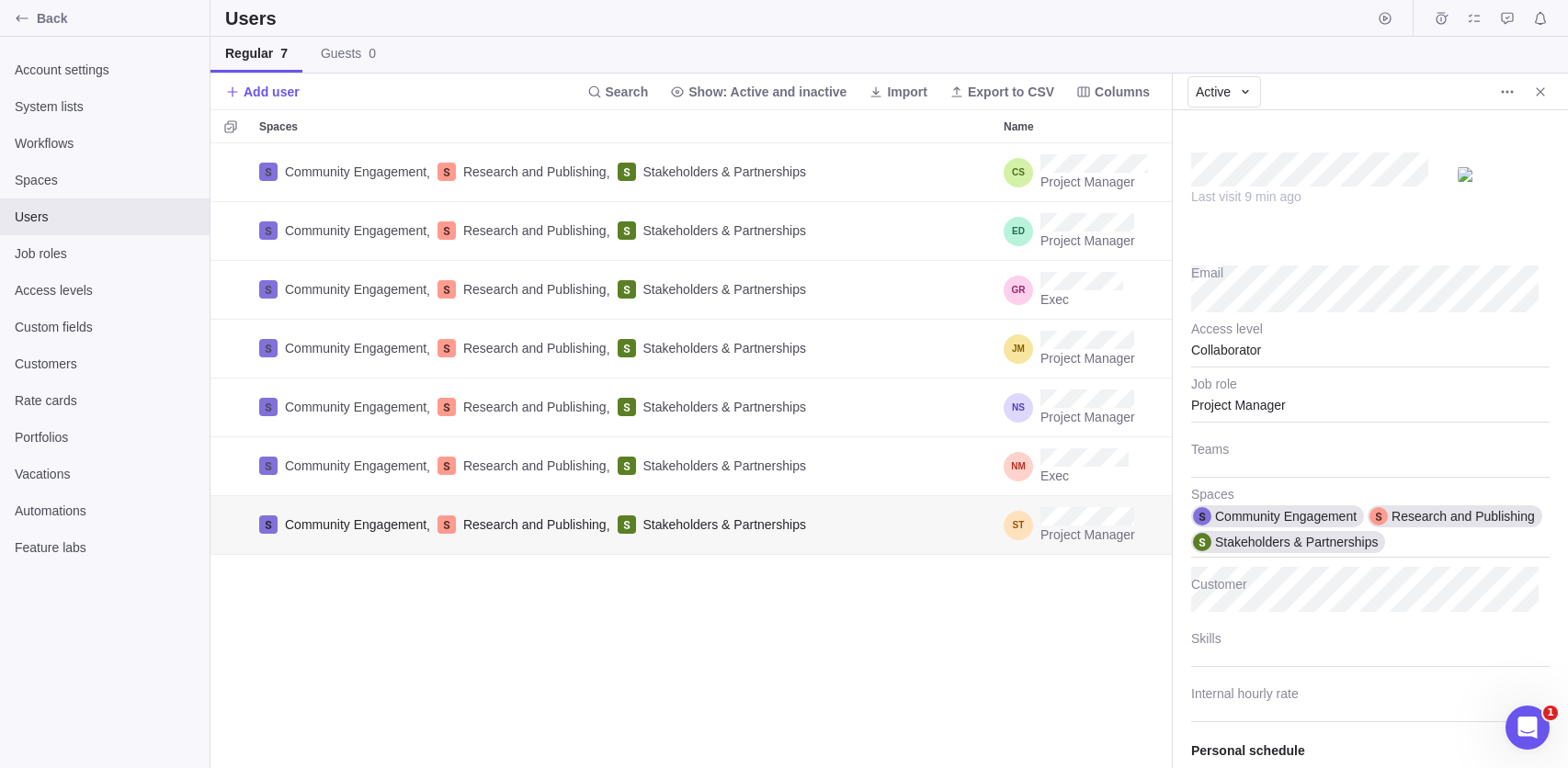
scroll to position [12, 12]
click at [1250, 348] on div "Collaborator" at bounding box center [1370, 345] width 358 height 46
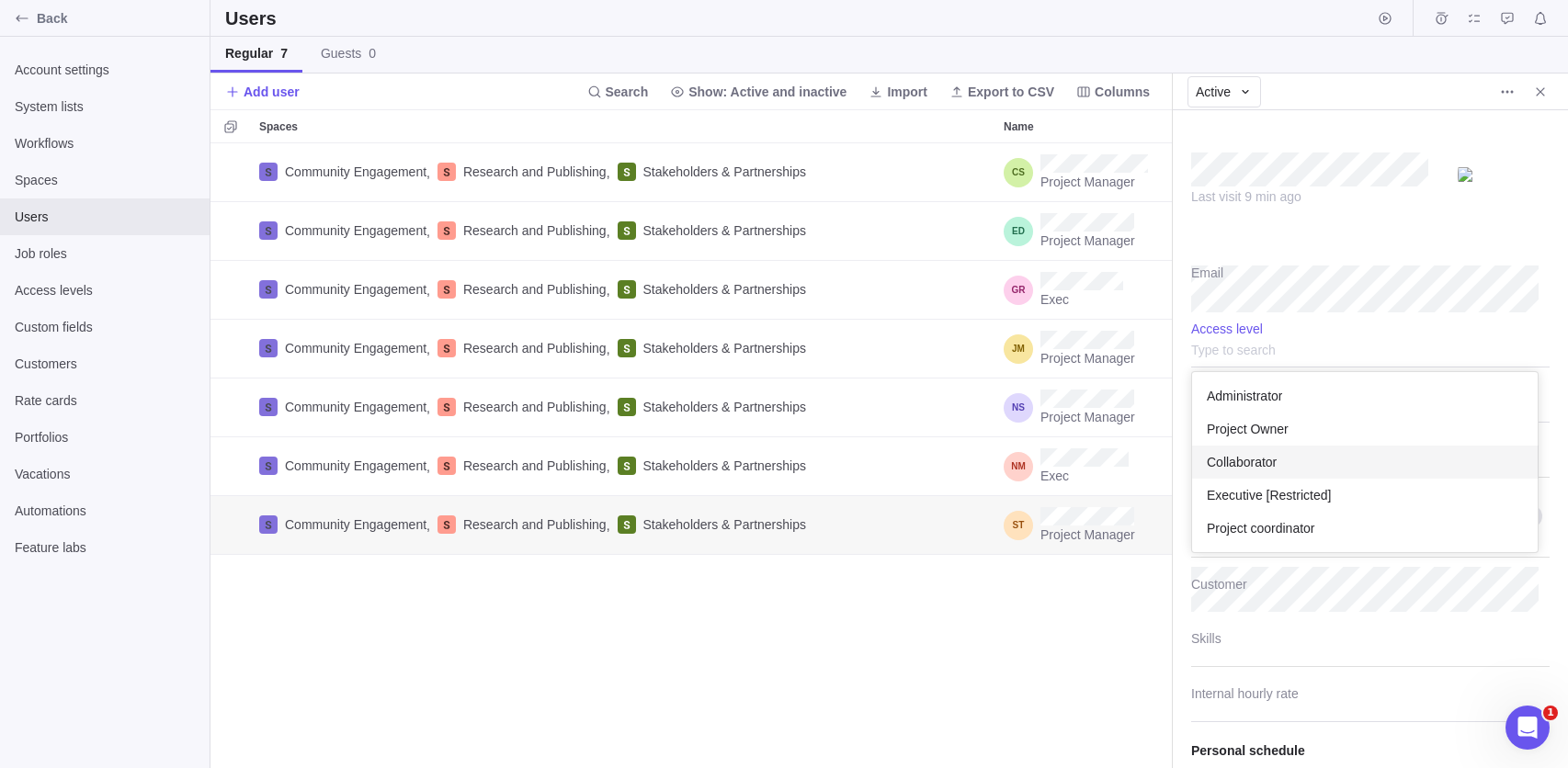
scroll to position [169, 335]
click at [1259, 421] on span "Project Owner" at bounding box center [1248, 429] width 82 height 19
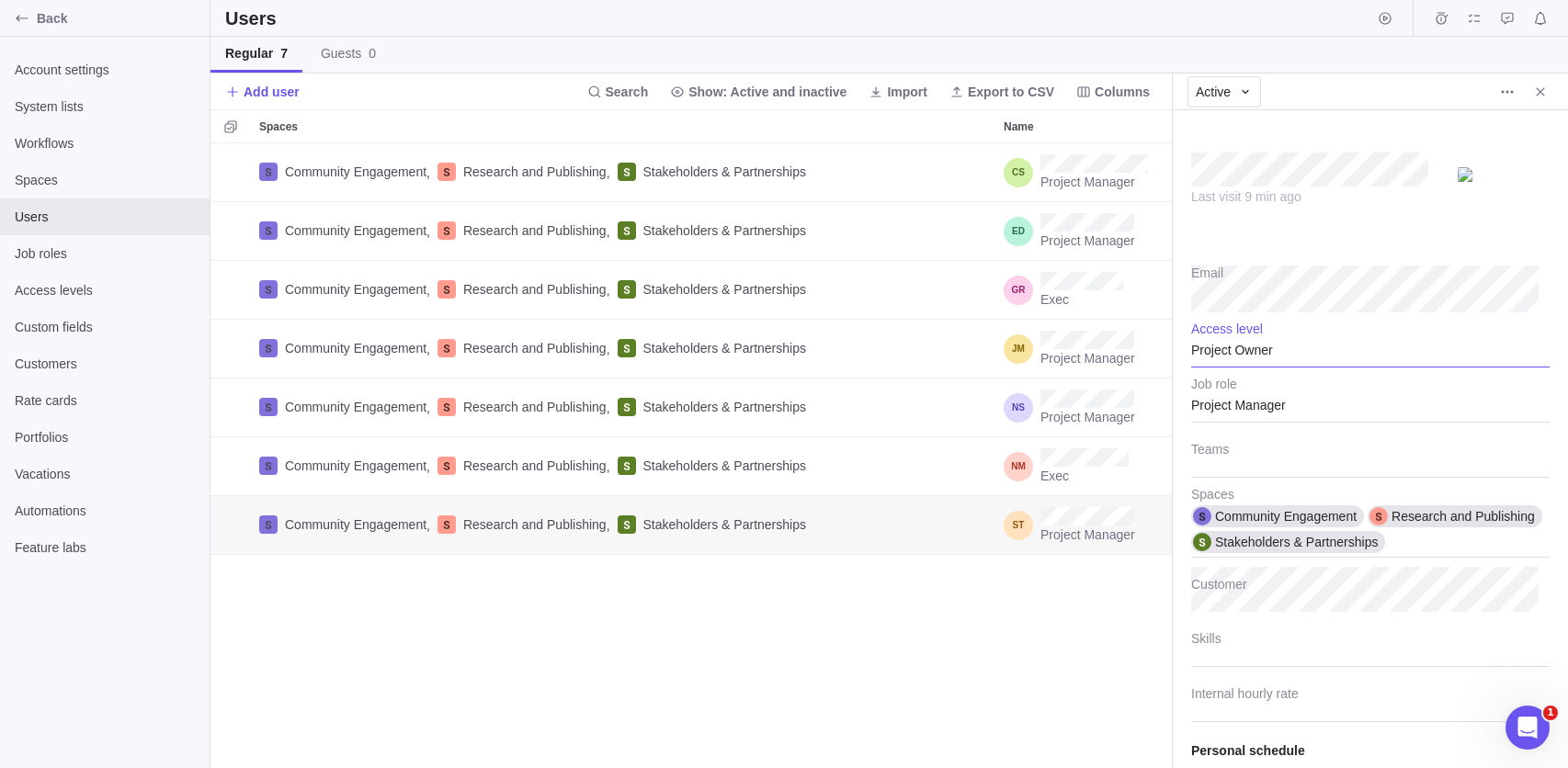
click at [1279, 346] on div "Project Owner" at bounding box center [1370, 345] width 358 height 46
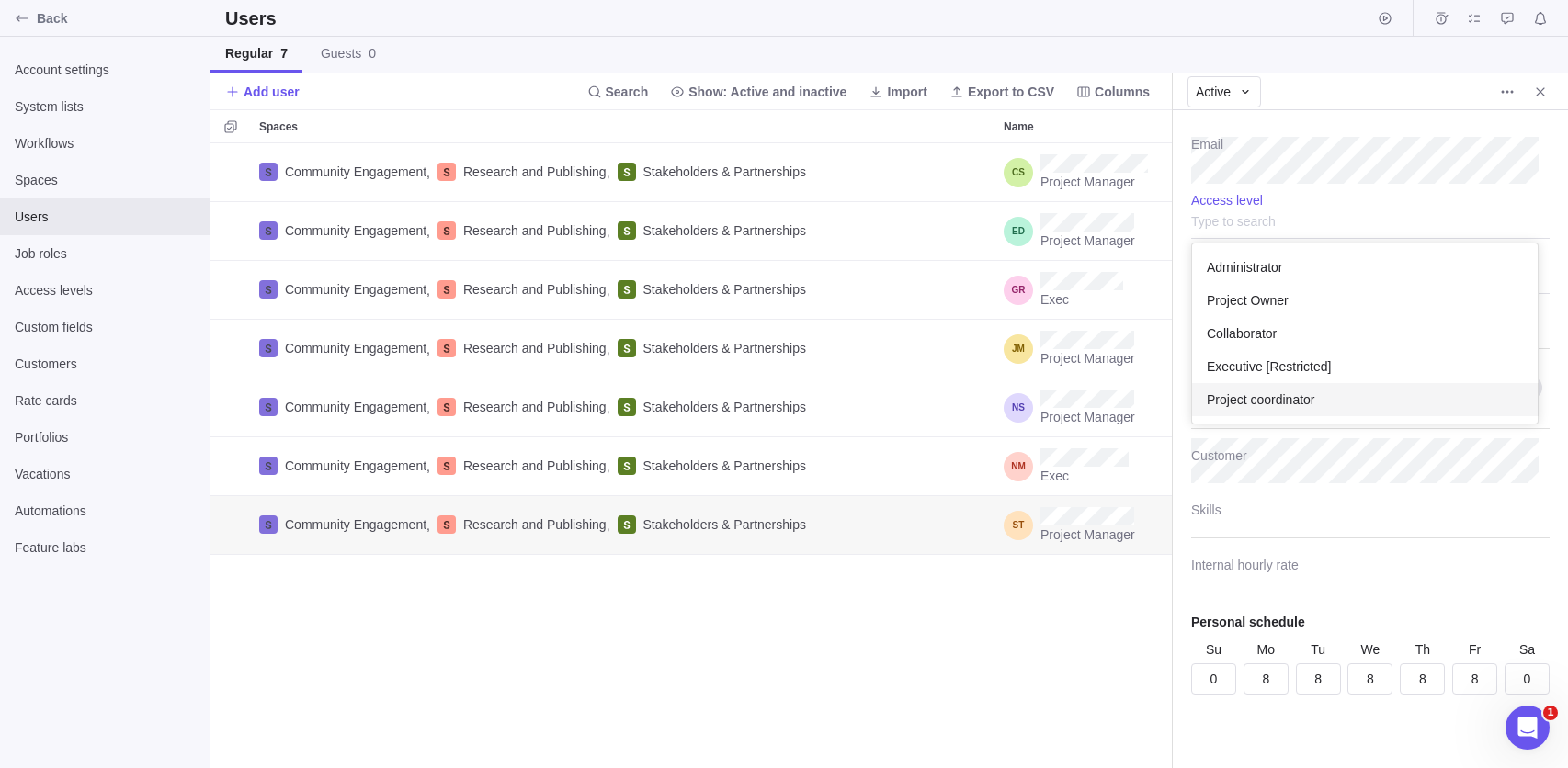
scroll to position [152, 0]
click at [1288, 284] on div "Project Owner" at bounding box center [1365, 301] width 346 height 33
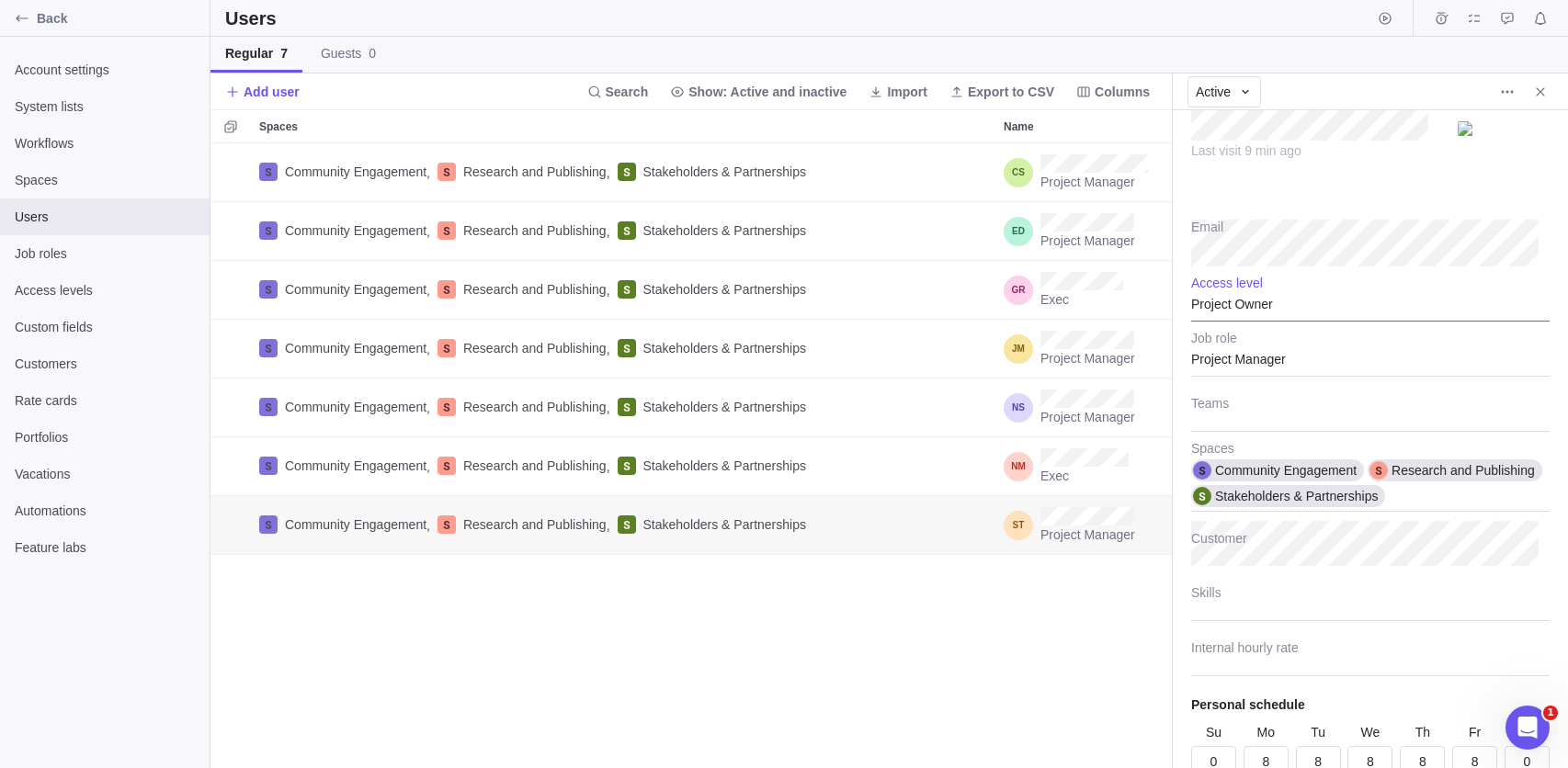
scroll to position [0, 0]
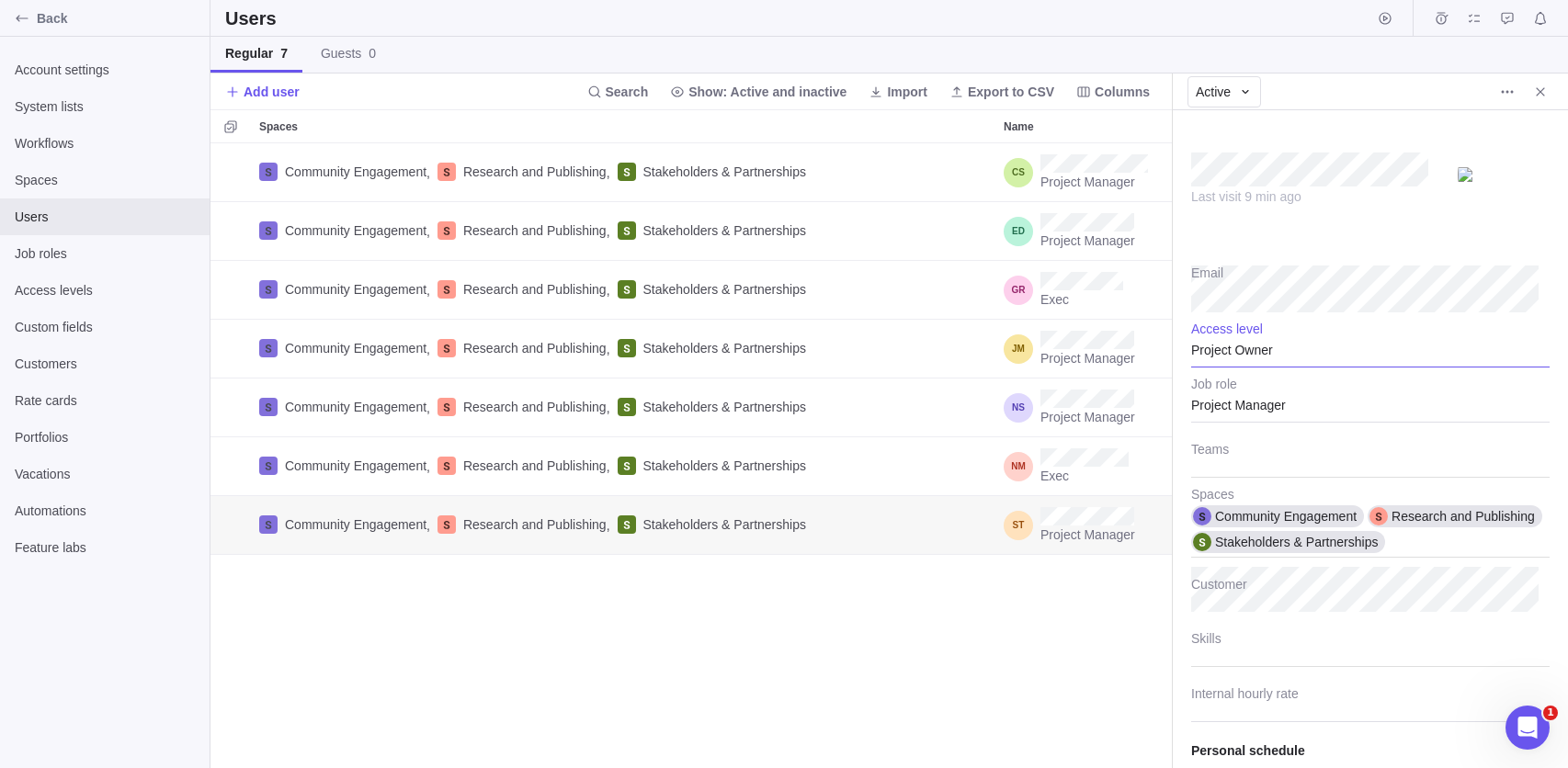
click at [1279, 344] on div "Project Owner" at bounding box center [1370, 345] width 358 height 46
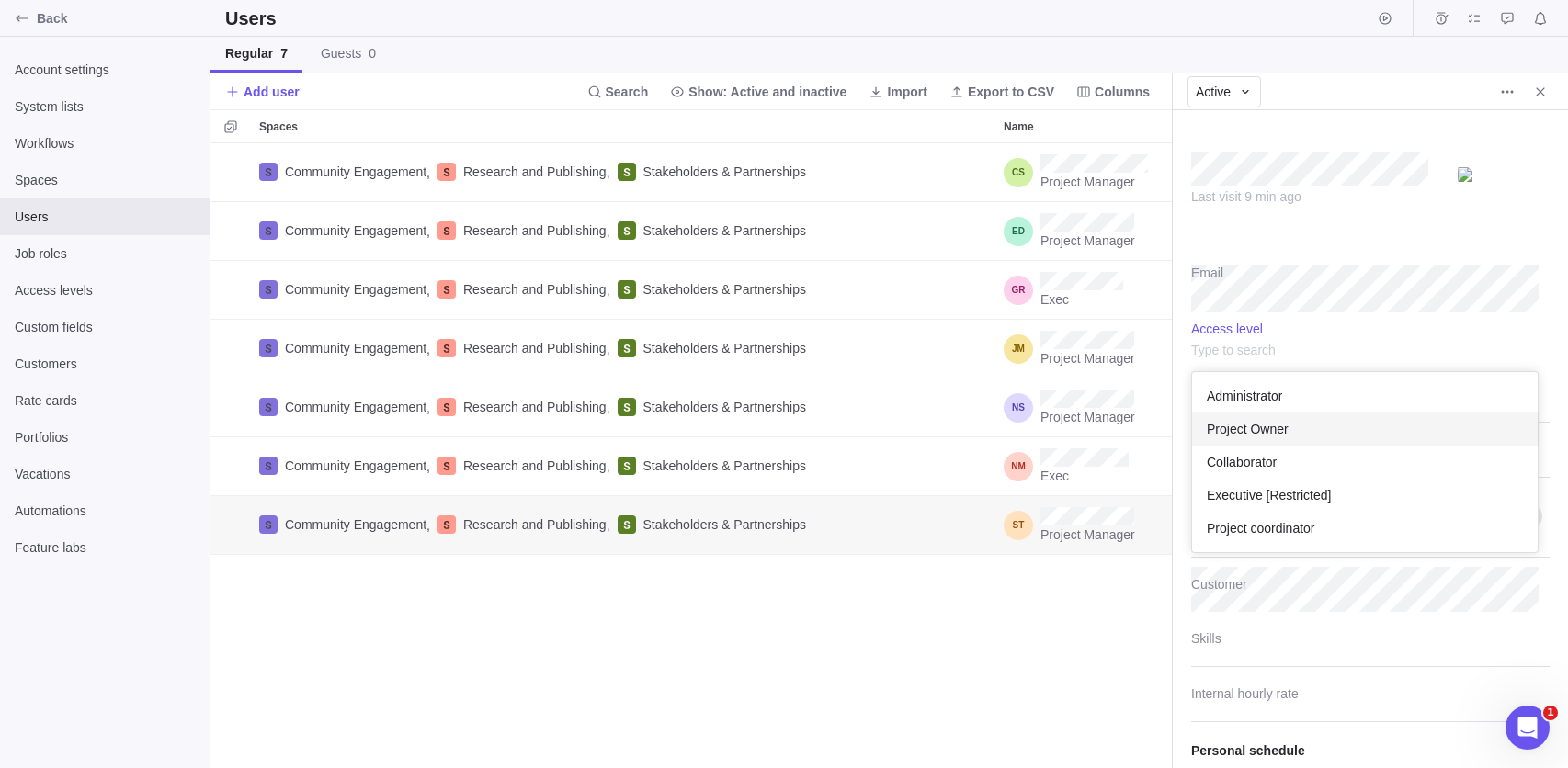
scroll to position [169, 335]
click at [1016, 595] on body "Back Account settings System lists Workflows Spaces Users Job roles Access leve…" at bounding box center [784, 384] width 1568 height 768
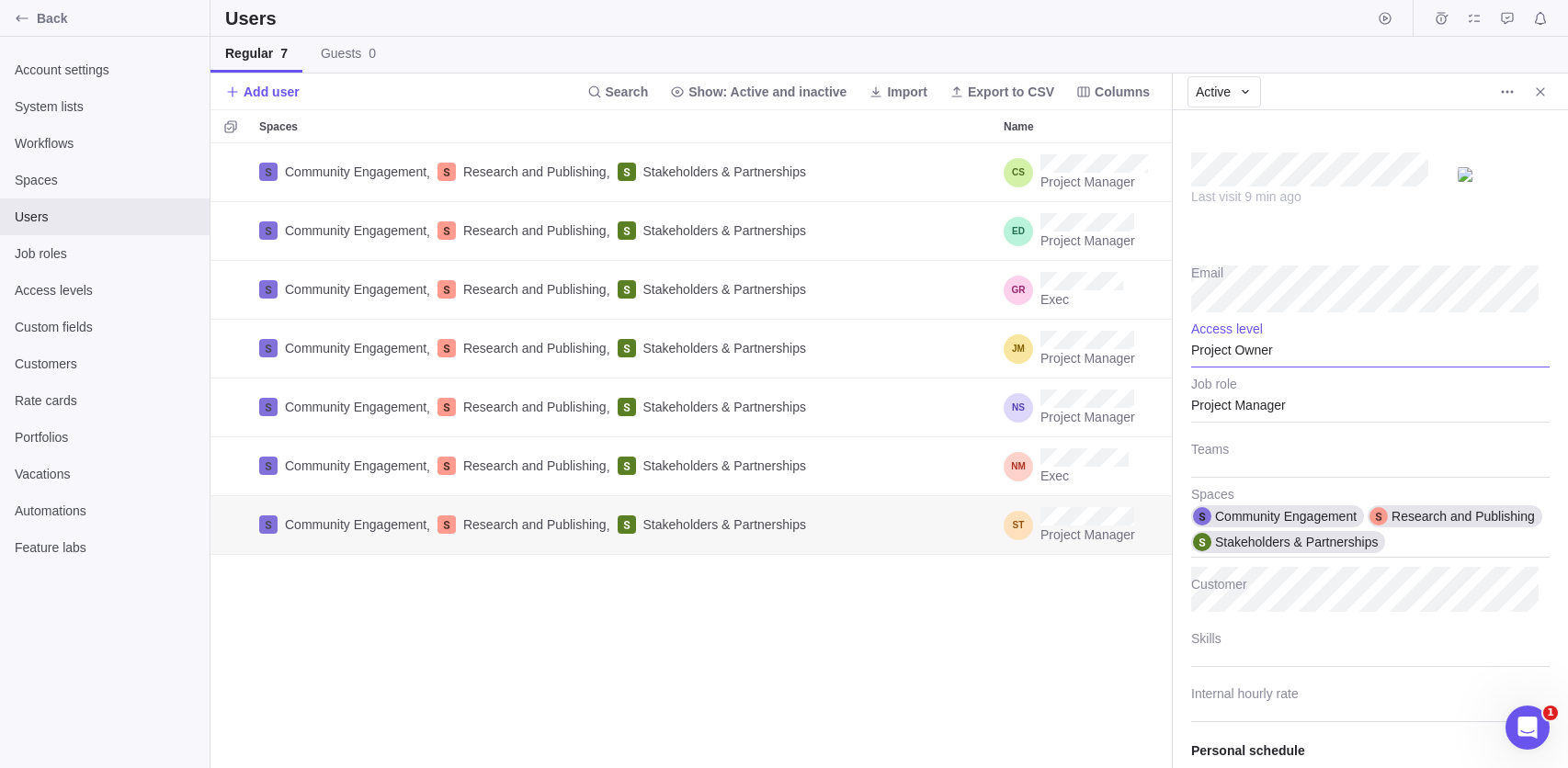
click at [1272, 393] on div "Project Manager" at bounding box center [1370, 400] width 358 height 46
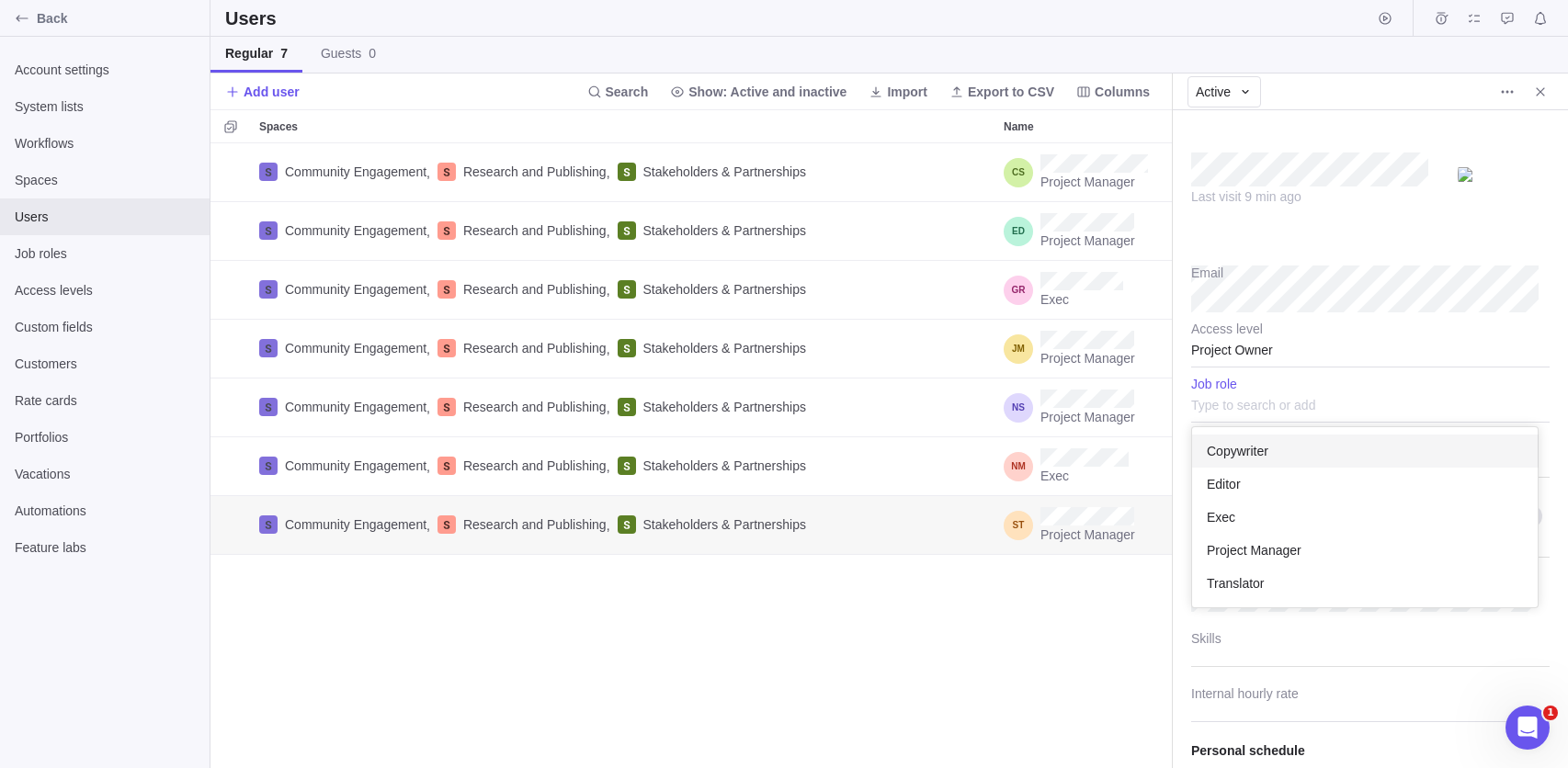
click at [1004, 635] on body "Back Account settings System lists Workflows Spaces Users Job roles Access leve…" at bounding box center [784, 384] width 1568 height 768
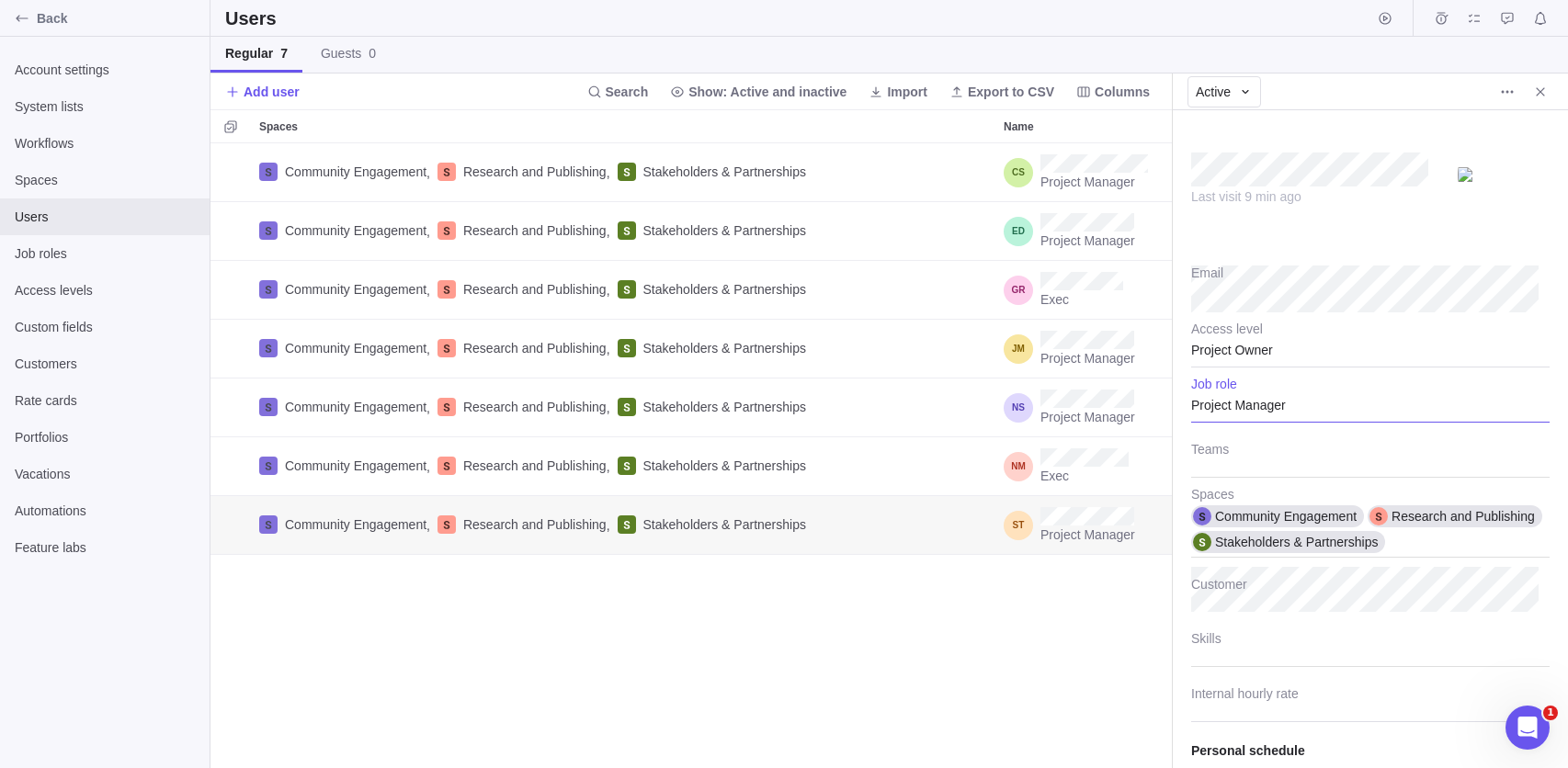
click at [1252, 346] on div "Project Owner" at bounding box center [1370, 345] width 358 height 46
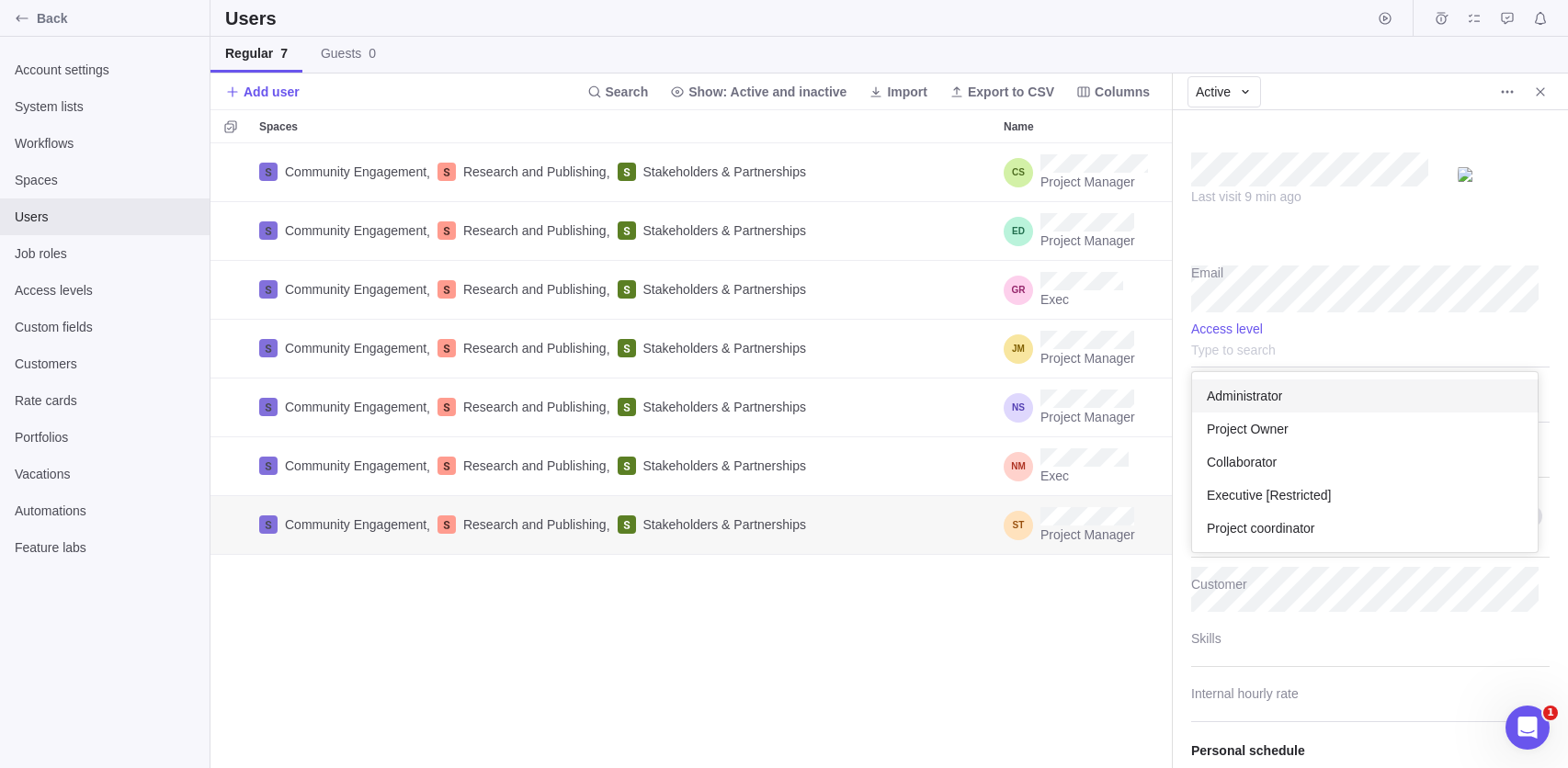
click at [1002, 628] on body "Back Account settings System lists Workflows Spaces Users Job roles Access leve…" at bounding box center [784, 384] width 1568 height 768
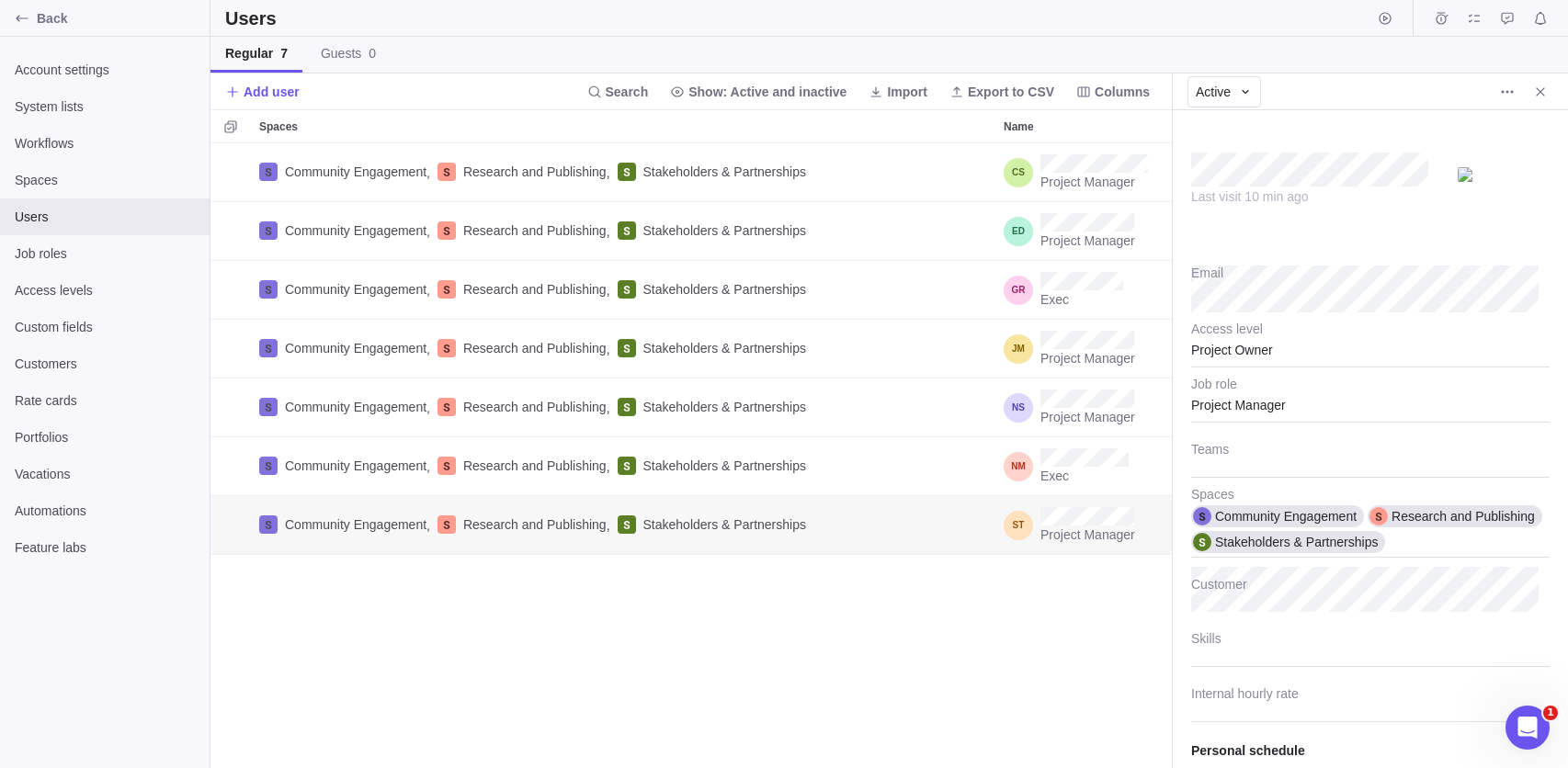
type textarea "x"
click at [945, 567] on div "Community Engagement , Research and Publishing , Stakeholders & Partnerships Pr…" at bounding box center [691, 456] width 962 height 626
click at [1538, 86] on icon "Close" at bounding box center [1541, 92] width 15 height 15
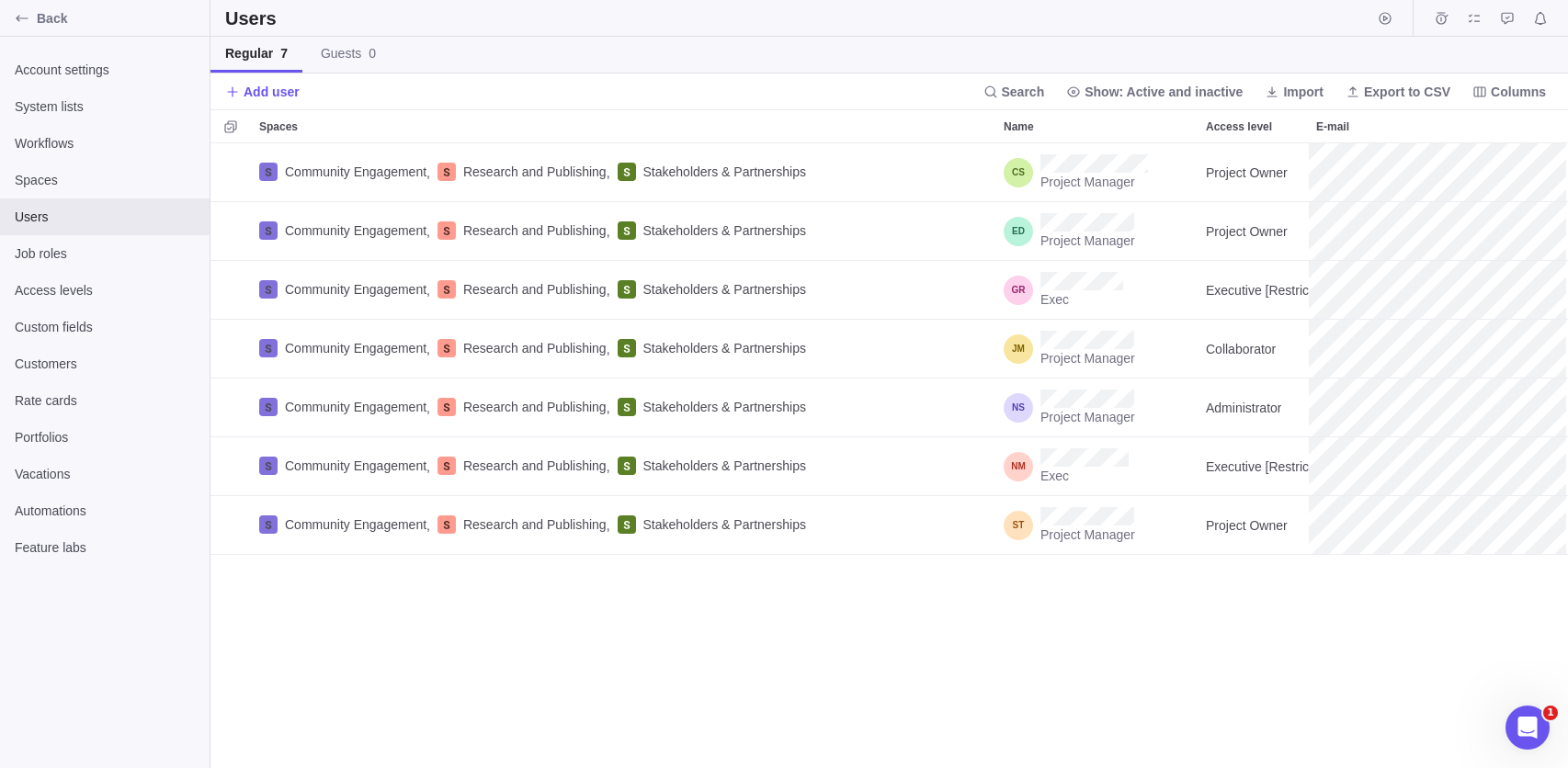
scroll to position [614, 1346]
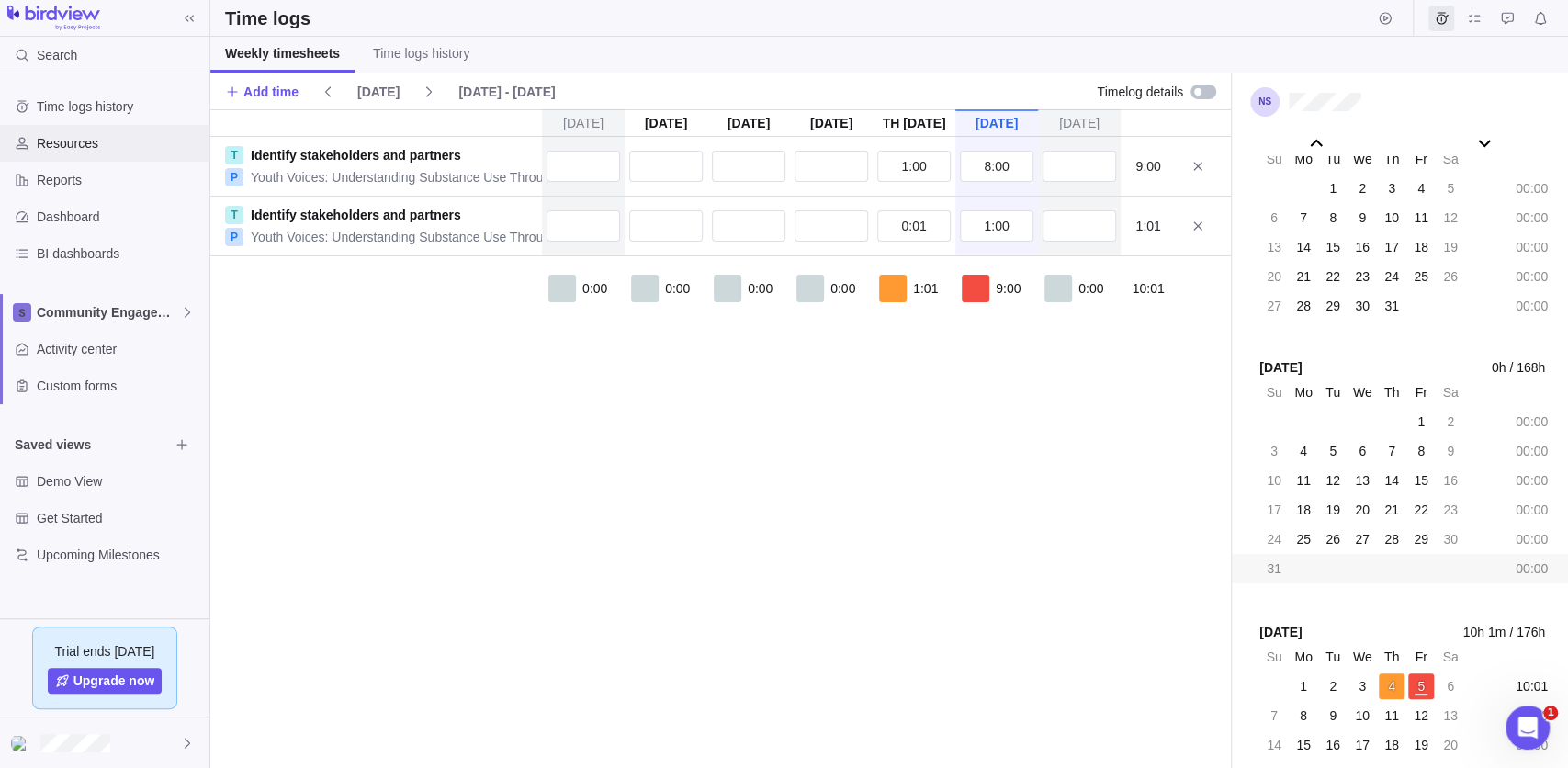
click at [81, 145] on span "Resources" at bounding box center [120, 144] width 165 height 19
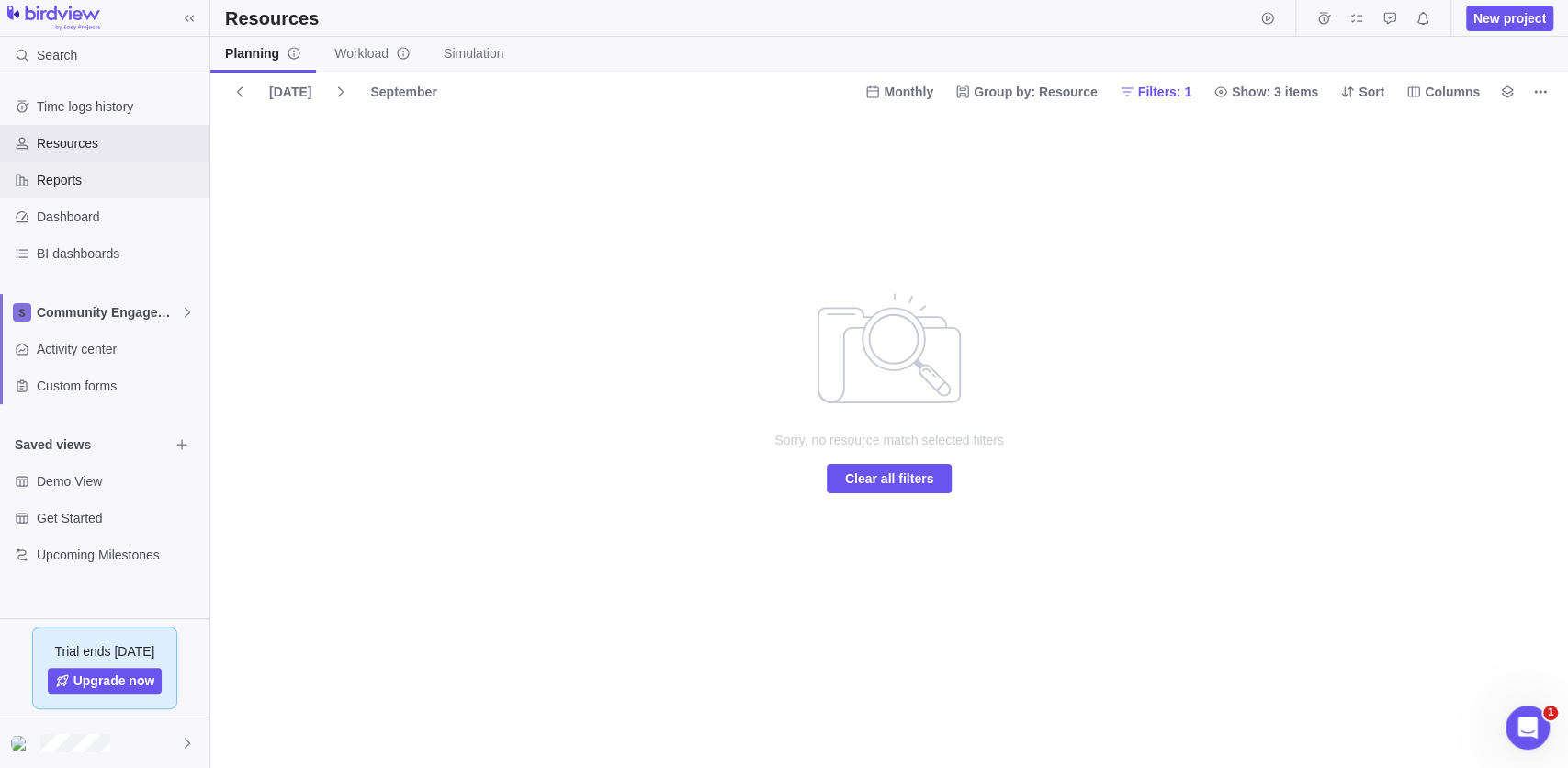
click at [49, 183] on span "Reports" at bounding box center [120, 180] width 165 height 19
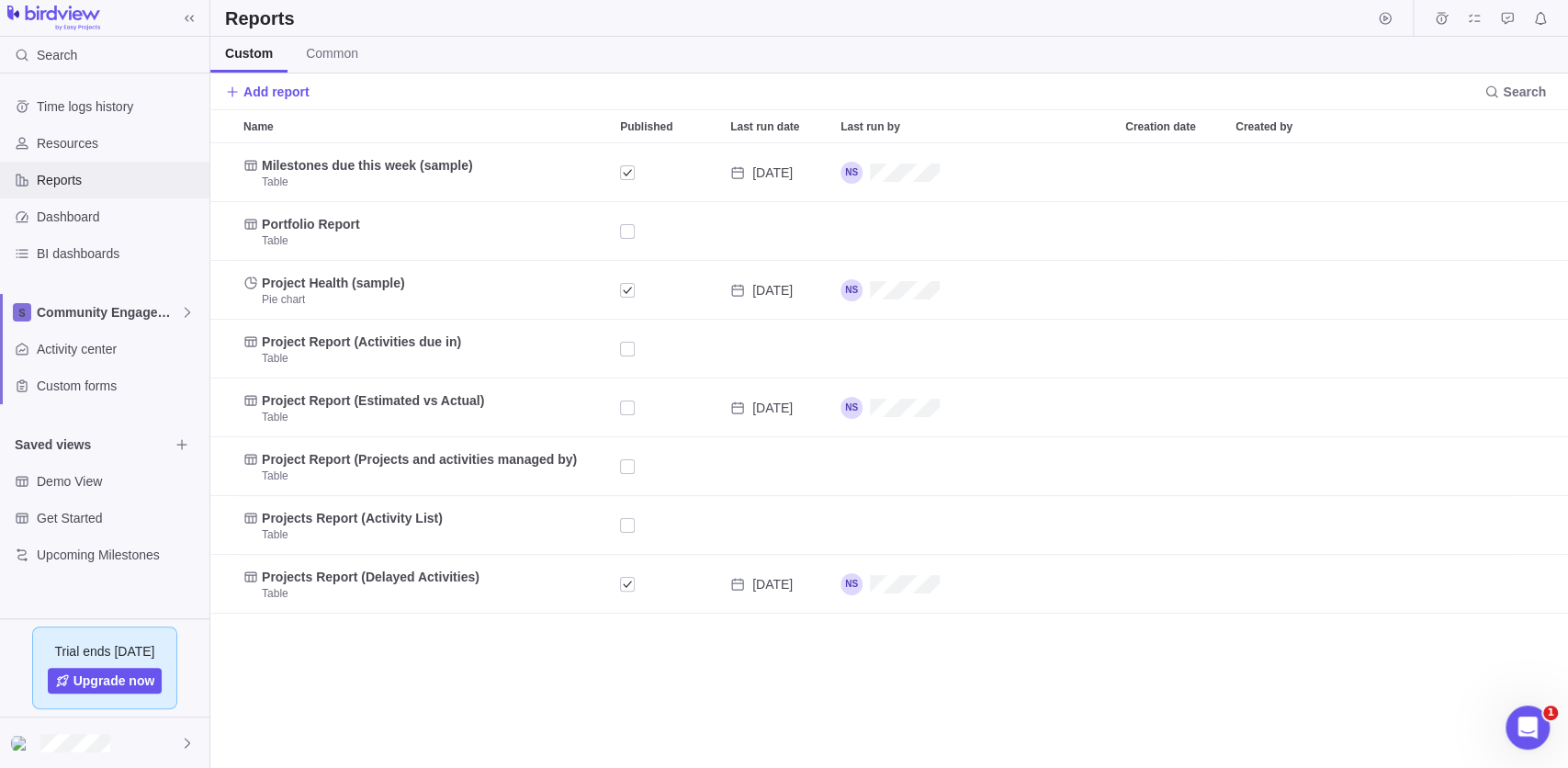
scroll to position [614, 1346]
click at [97, 317] on span "Community Engagement" at bounding box center [108, 313] width 144 height 19
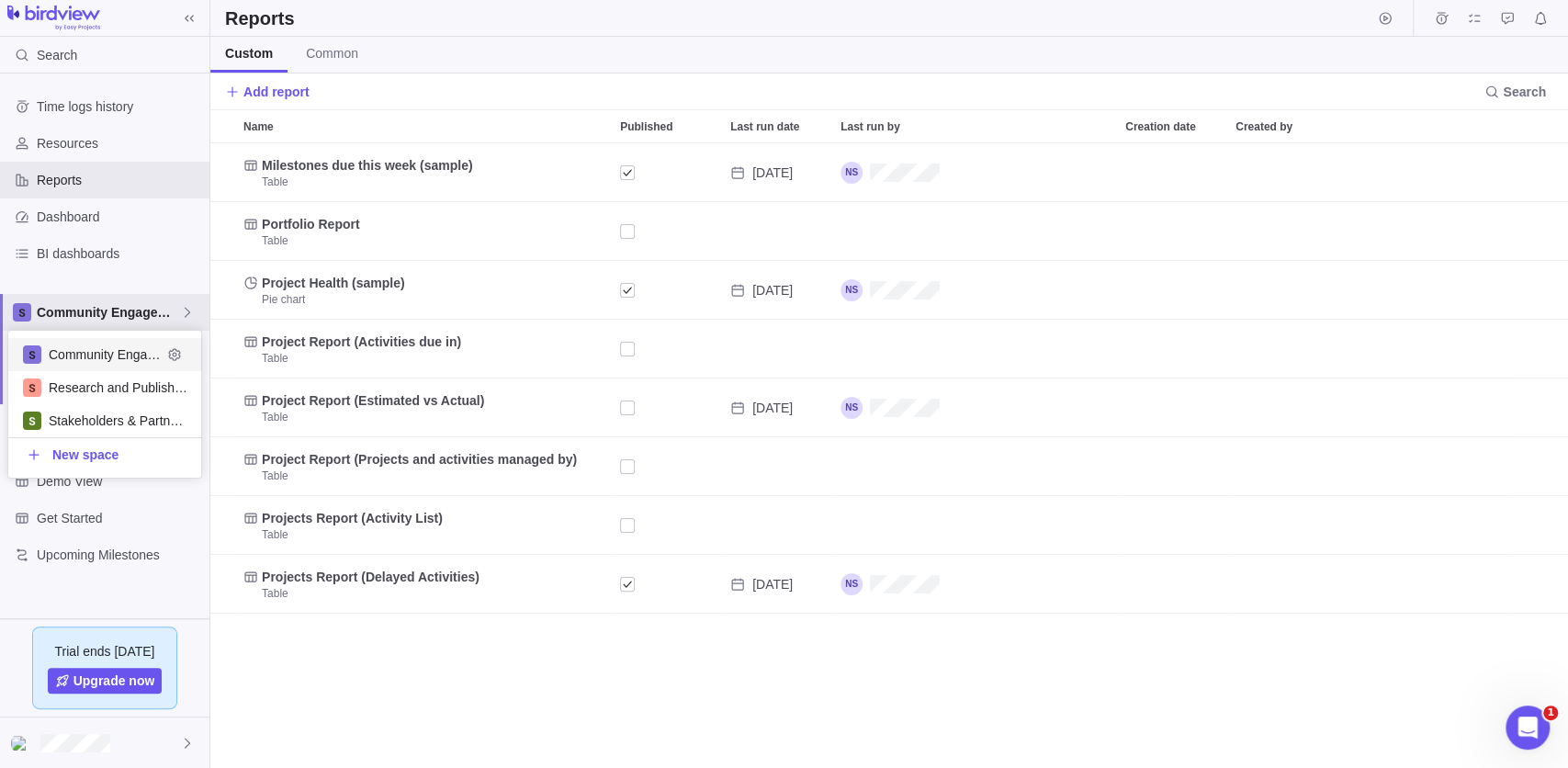
scroll to position [136, 182]
click at [107, 351] on span "Community Engagement" at bounding box center [106, 355] width 113 height 19
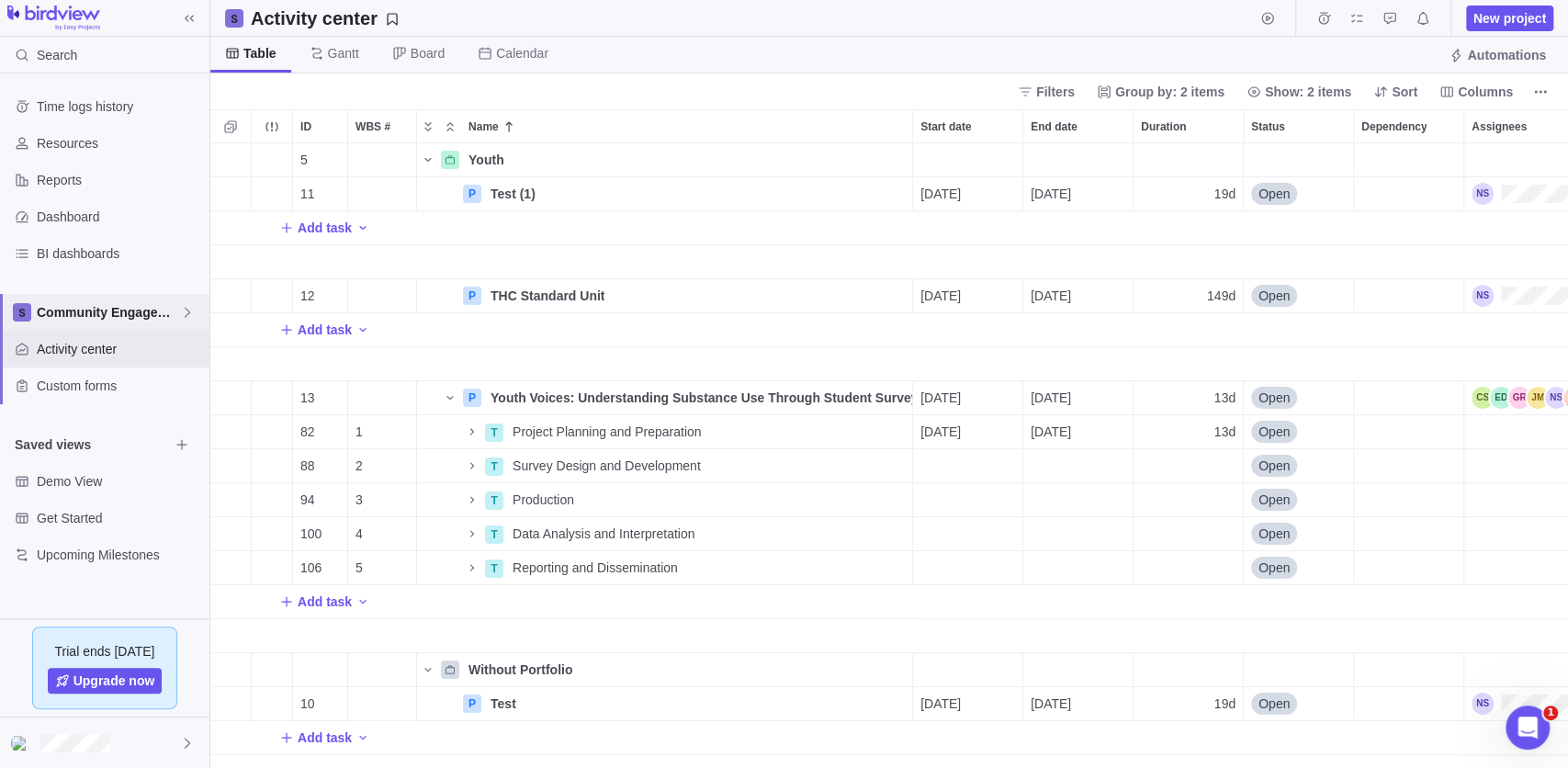
scroll to position [12, 12]
click at [467, 431] on icon "Name" at bounding box center [472, 432] width 15 height 15
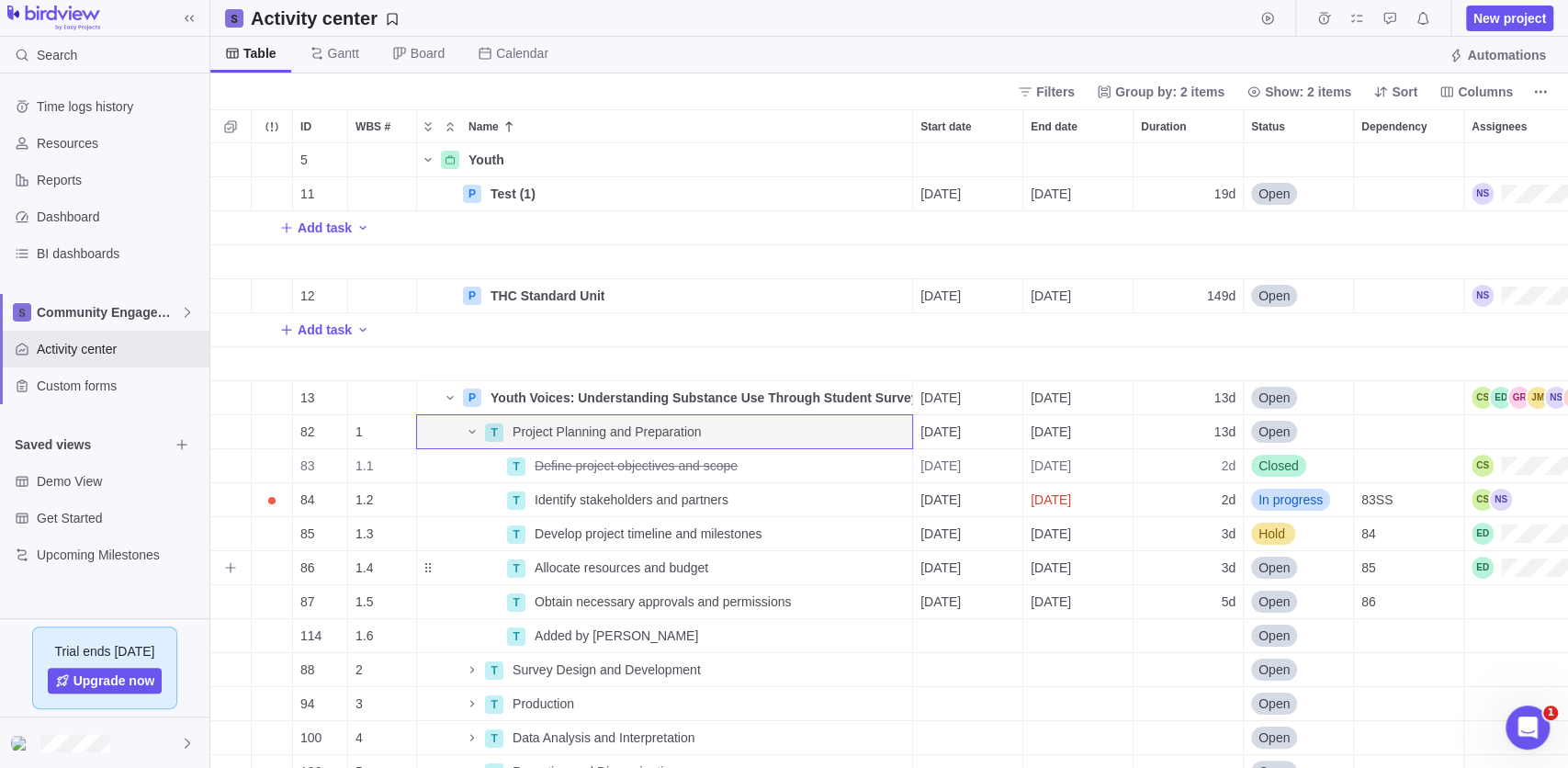
click at [638, 572] on span "Allocate resources and budget" at bounding box center [621, 568] width 173 height 19
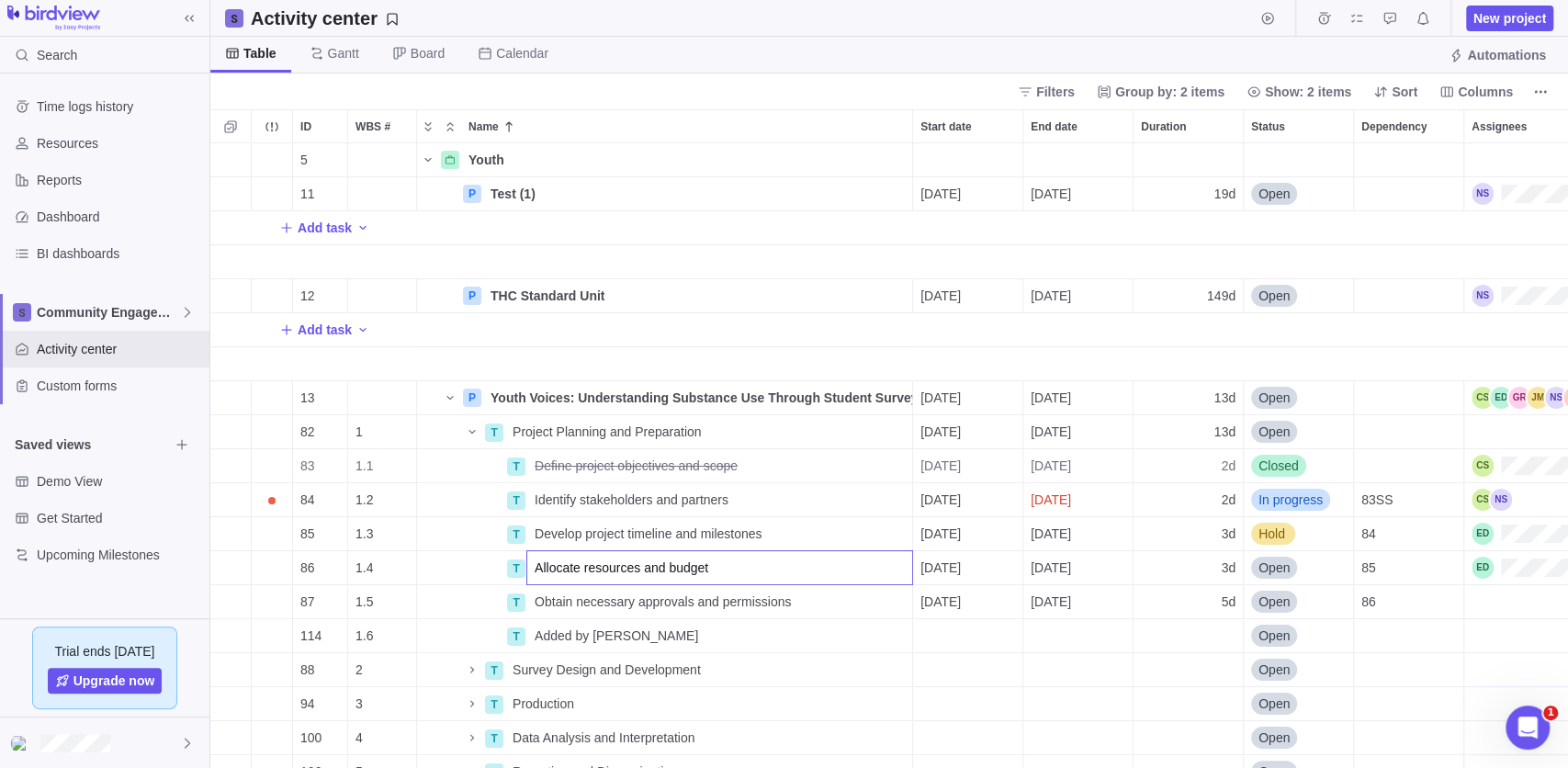
click at [944, 570] on div "5 Youth Details 11 P Test (1) Details 09/04/2025 09/30/2025 19d Open Add task 1…" at bounding box center [889, 456] width 1358 height 626
click at [0, 0] on span "Details" at bounding box center [0, 0] width 0 height 0
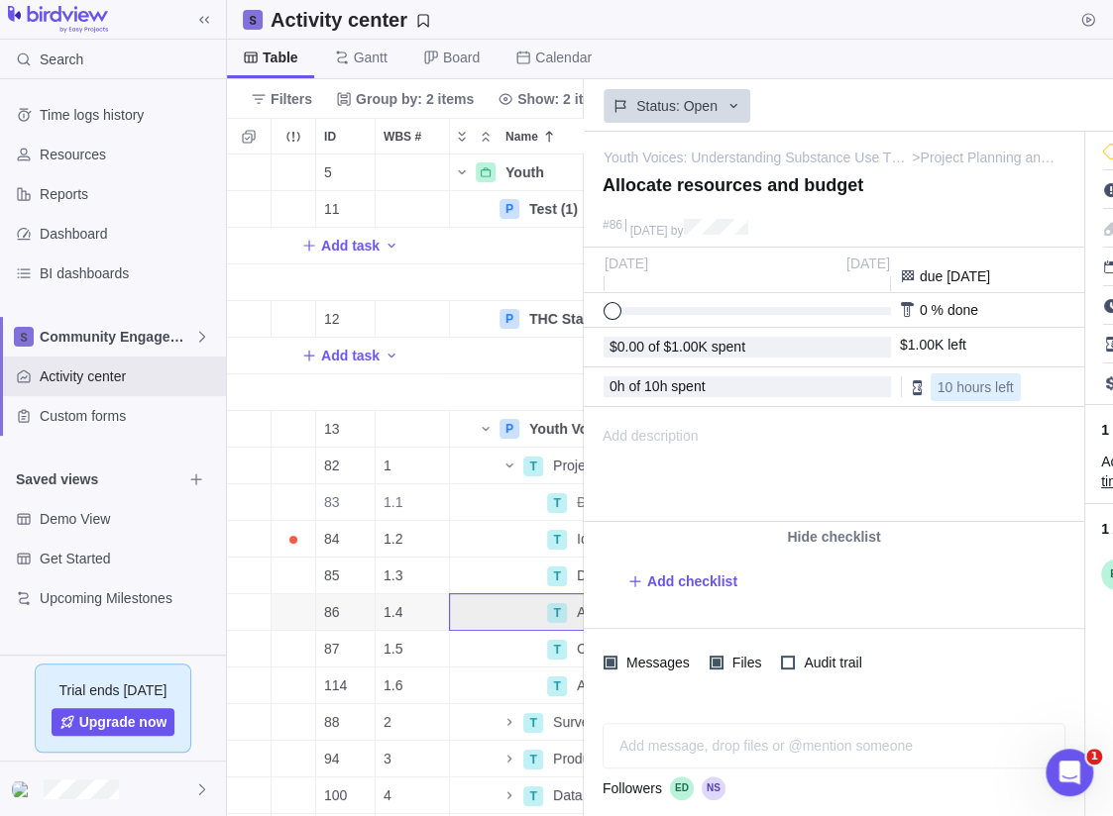
scroll to position [0, 413]
